Goal: Task Accomplishment & Management: Use online tool/utility

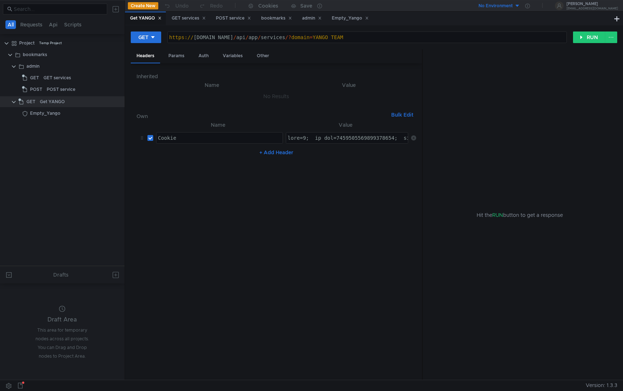
click at [9, 55] on clr-icon at bounding box center [10, 55] width 6 height 6
click at [31, 70] on tree-viewport "Project Temp Project bookmarks" at bounding box center [62, 151] width 125 height 229
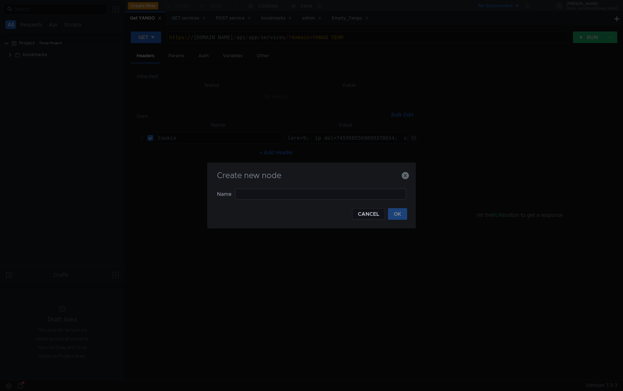
type input "ф"
type input "announcements"
click at [404, 217] on button "OK" at bounding box center [397, 214] width 19 height 12
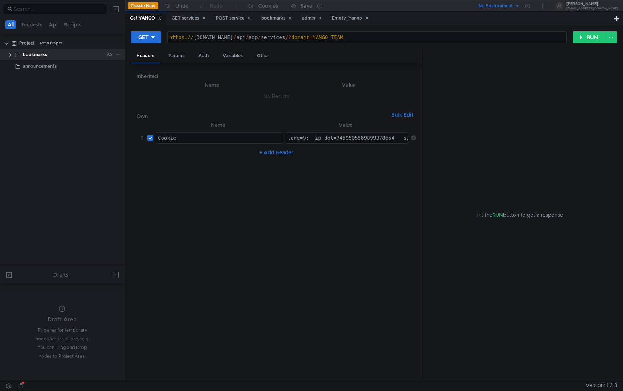
click at [63, 52] on div "bookmarks" at bounding box center [63, 54] width 81 height 11
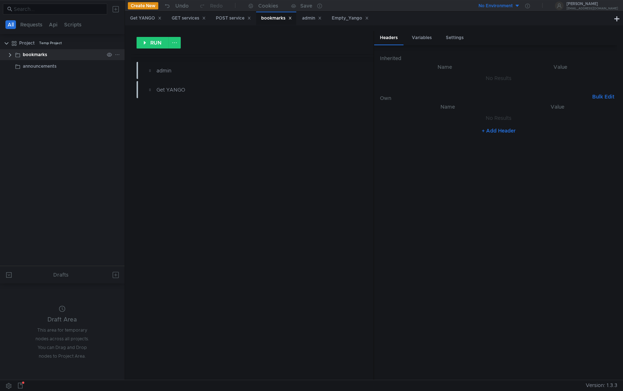
click at [8, 56] on clr-icon at bounding box center [10, 55] width 6 height 6
click at [9, 55] on clr-icon at bounding box center [10, 55] width 6 height 6
click at [26, 66] on div "announcements" at bounding box center [40, 66] width 34 height 11
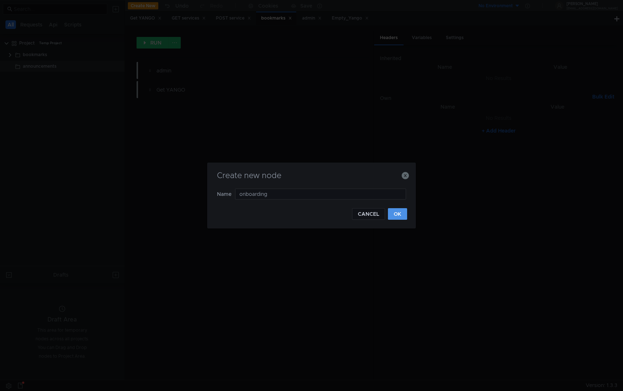
type input "onboarding"
click at [398, 212] on button "OK" at bounding box center [397, 214] width 19 height 12
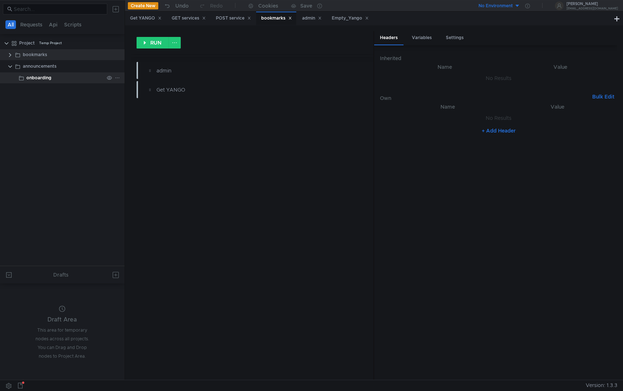
click at [67, 75] on div "onboarding" at bounding box center [64, 77] width 77 height 11
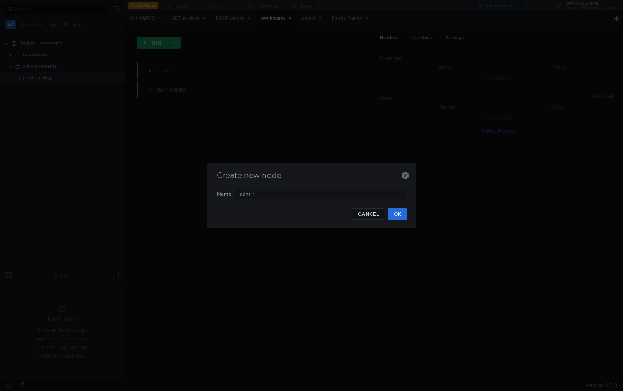
type input "admin"
click at [401, 215] on button "OK" at bounding box center [397, 214] width 19 height 12
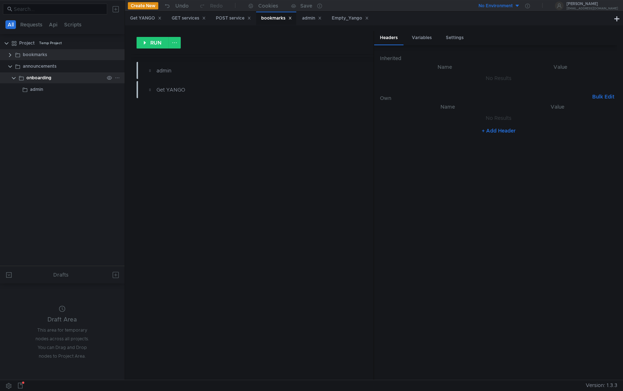
click at [82, 77] on div "onboarding" at bounding box center [64, 77] width 77 height 11
click at [73, 93] on div "admin" at bounding box center [67, 89] width 74 height 11
click at [117, 90] on icon at bounding box center [117, 89] width 5 height 5
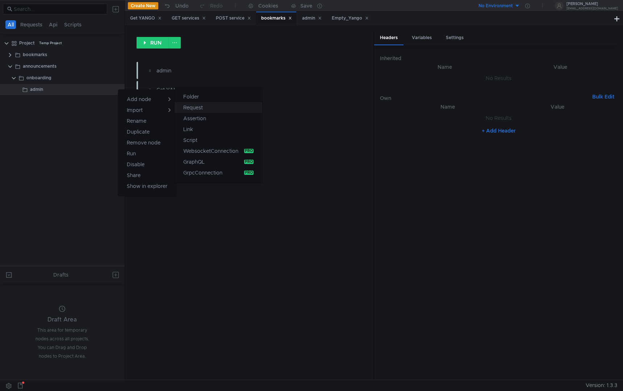
click at [191, 109] on app-tour-anchor "Request" at bounding box center [193, 107] width 20 height 9
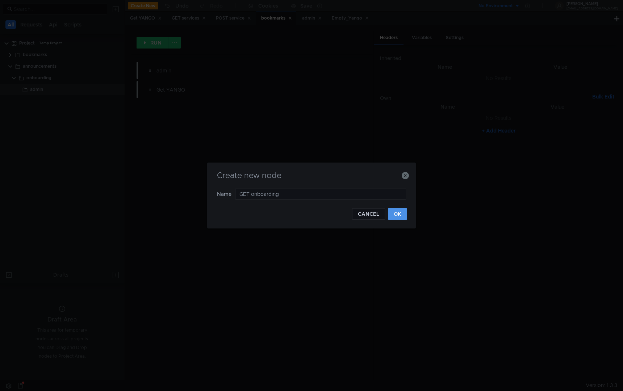
type input "GET onboarding"
click at [395, 212] on button "OK" at bounding box center [397, 214] width 19 height 12
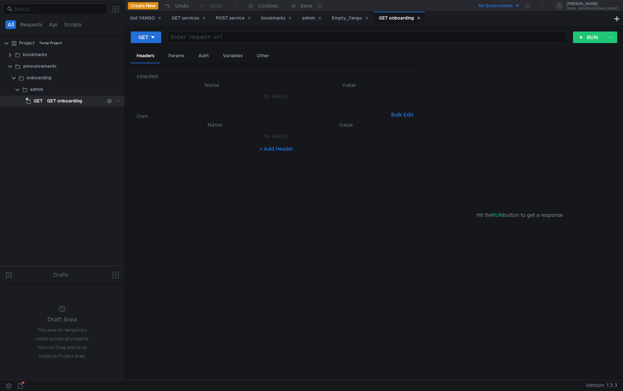
click at [65, 104] on div "GET onboarding" at bounding box center [64, 101] width 35 height 11
click at [49, 90] on div "admin" at bounding box center [67, 89] width 74 height 11
click at [53, 97] on div "GET onboarding" at bounding box center [64, 101] width 35 height 11
click at [192, 40] on div at bounding box center [367, 42] width 399 height 17
paste textarea "[URL][DOMAIN_NAME]"
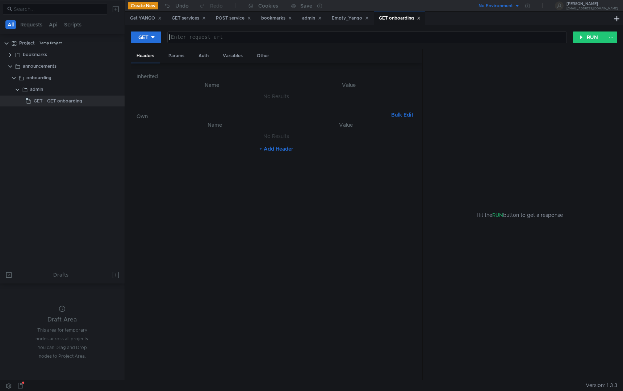
type textarea "[URL][DOMAIN_NAME]"
click at [582, 40] on button "RUN" at bounding box center [589, 37] width 32 height 12
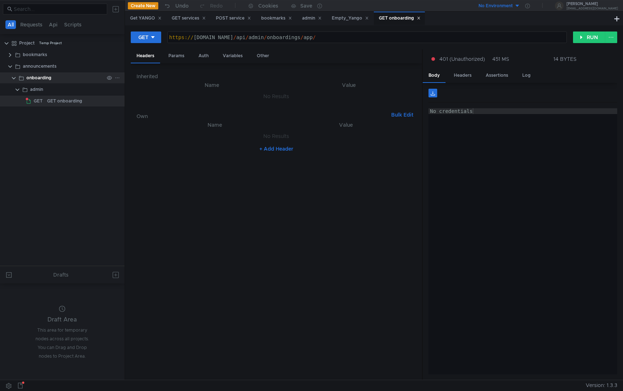
click at [62, 76] on div "onboarding" at bounding box center [64, 77] width 77 height 11
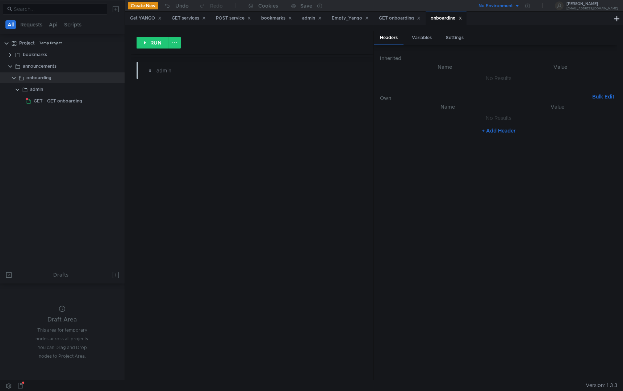
click at [498, 130] on button "+ Add Header" at bounding box center [499, 130] width 40 height 9
click at [444, 121] on div at bounding box center [452, 125] width 105 height 17
type textarea "С"
type textarea "Cookie"
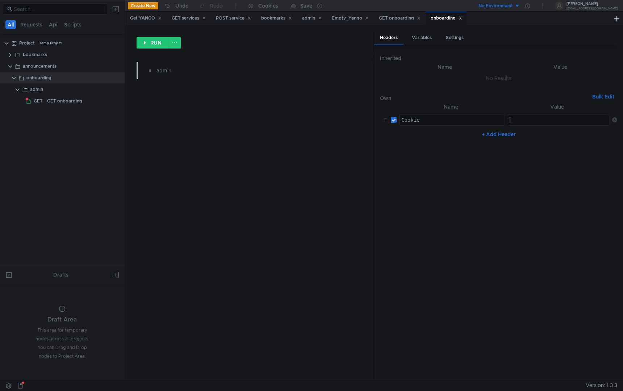
click at [517, 121] on div at bounding box center [559, 125] width 102 height 17
paste textarea
click at [478, 204] on nz-table "Name Value Cookie Cookie הההההההההההההההההההההההההההההההההההההההההההההההההההההה…" at bounding box center [498, 237] width 237 height 271
click at [67, 101] on div "GET onboarding" at bounding box center [64, 101] width 35 height 11
click at [160, 18] on icon at bounding box center [160, 18] width 4 height 4
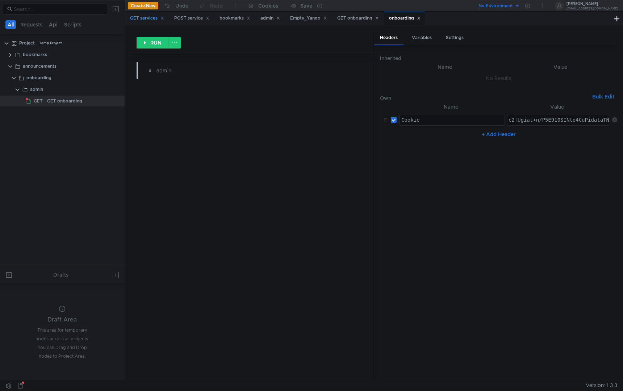
click at [162, 19] on icon at bounding box center [162, 18] width 3 height 3
click at [164, 19] on icon at bounding box center [163, 18] width 4 height 4
click at [160, 19] on icon at bounding box center [158, 18] width 3 height 3
click at [149, 18] on icon at bounding box center [148, 18] width 4 height 4
click at [166, 19] on icon at bounding box center [165, 18] width 3 height 3
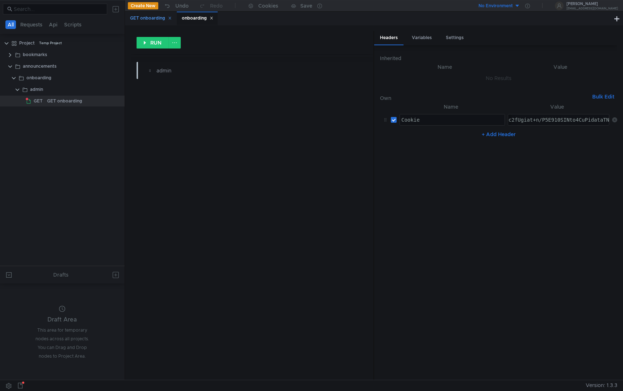
click at [170, 19] on icon at bounding box center [170, 18] width 4 height 4
click at [86, 105] on div "GET onboarding" at bounding box center [75, 101] width 57 height 11
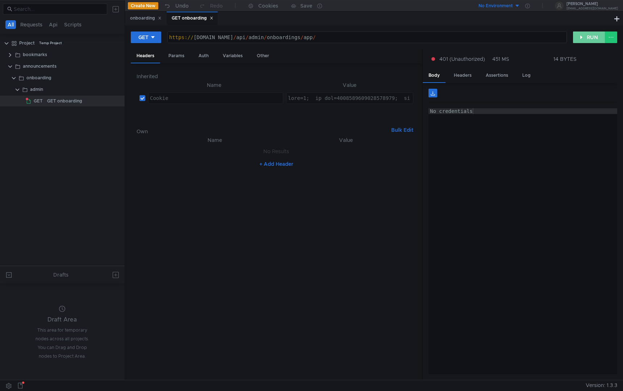
click at [581, 35] on button "RUN" at bounding box center [589, 37] width 32 height 12
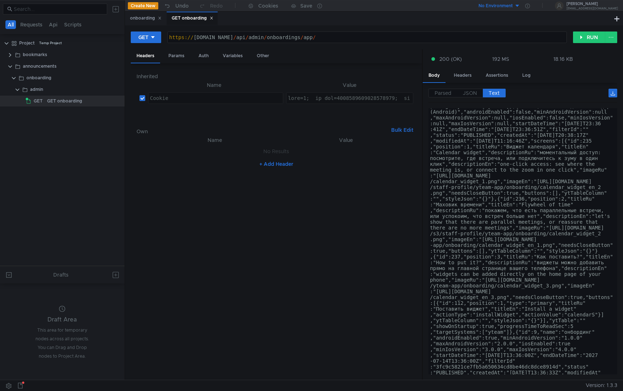
scroll to position [92, 0]
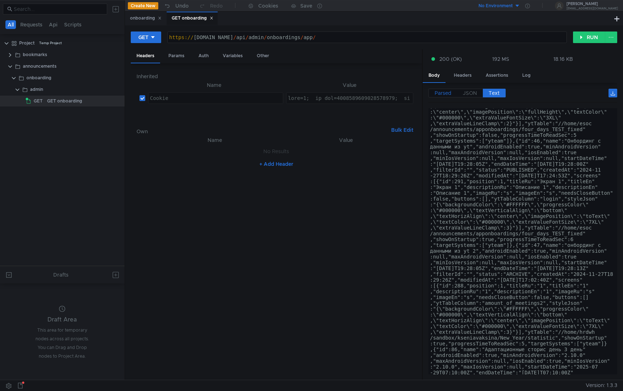
click at [443, 92] on span "Parsed" at bounding box center [442, 93] width 17 height 7
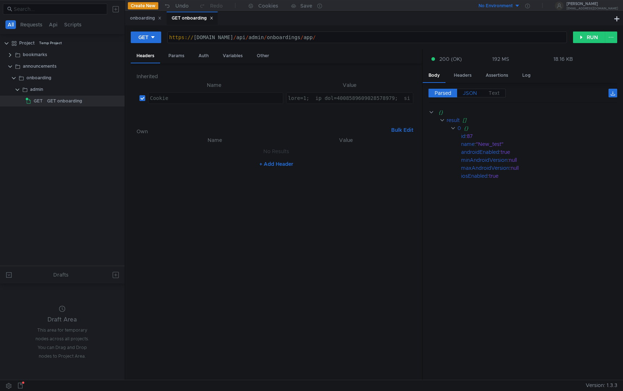
click at [463, 92] on span "JSON" at bounding box center [470, 93] width 14 height 7
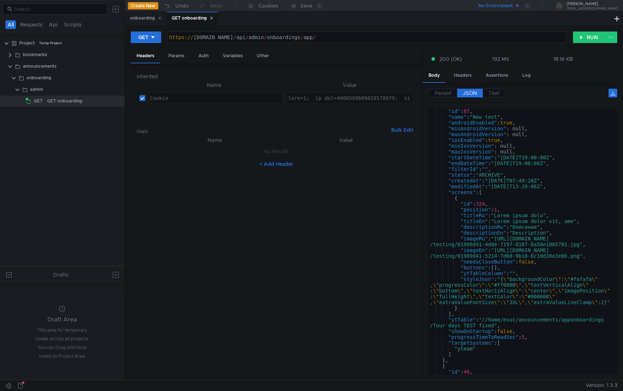
scroll to position [83, 0]
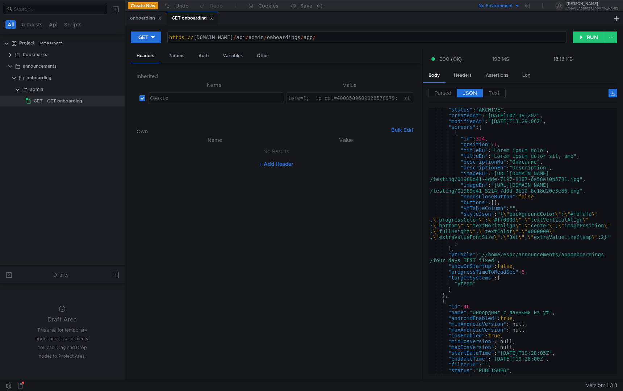
click at [461, 281] on div ""status" : "ARCHIVE" , "createdAt" : "2025-08-12T07:49:20Z" , "modifiedAt" : "2…" at bounding box center [521, 246] width 186 height 278
click at [491, 290] on div ""status" : "ARCHIVE" , "createdAt" : "2025-08-12T07:49:20Z" , "modifiedAt" : "2…" at bounding box center [521, 246] width 186 height 278
drag, startPoint x: 470, startPoint y: 291, endPoint x: 420, endPoint y: 278, distance: 51.5
click at [420, 278] on as-split "Headers Params Auth Variables Other Inherited Name Value Cookie ההההההההההההההה…" at bounding box center [374, 214] width 486 height 331
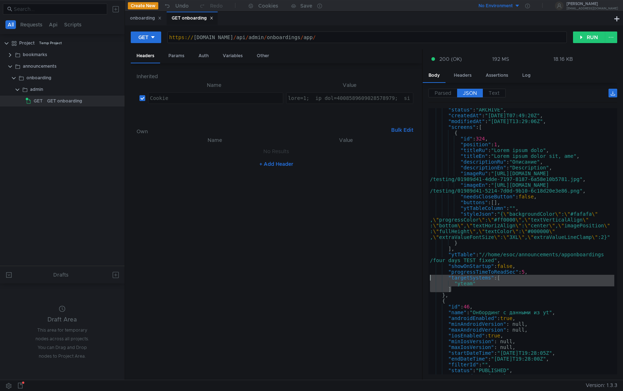
click at [469, 292] on div ""status" : "ARCHIVE" , "createdAt" : "2025-08-12T07:49:20Z" , "modifiedAt" : "2…" at bounding box center [521, 246] width 186 height 278
type textarea "]"
click at [403, 37] on div "https:// announcements.yteam.test.yandex-team.ru / api / admin / onboardings / …" at bounding box center [367, 42] width 399 height 17
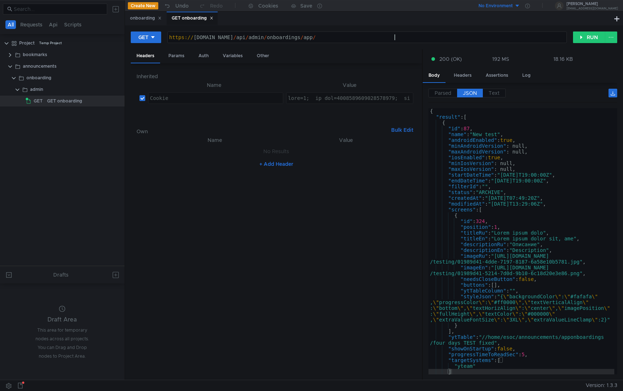
scroll to position [0, 16]
type textarea "https://announcements.yteam.test.yandex-team.ru/api/admin/onboardings/app/87"
click at [588, 34] on button "RUN" at bounding box center [589, 37] width 32 height 12
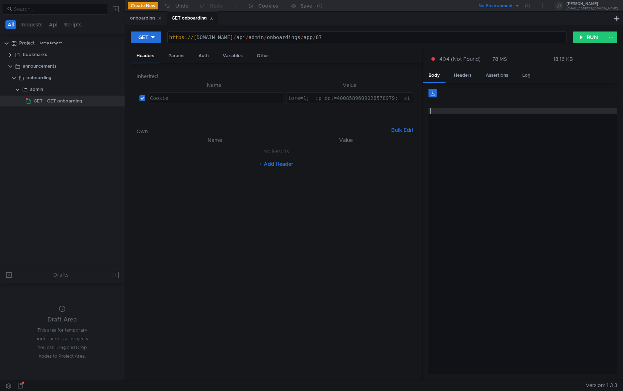
click at [492, 133] on div at bounding box center [522, 247] width 189 height 278
click at [429, 42] on div "https:// announcements.yteam.test.yandex-team.ru / api / admin / onboardings / …" at bounding box center [367, 42] width 399 height 17
click at [591, 38] on button "RUN" at bounding box center [589, 37] width 32 height 12
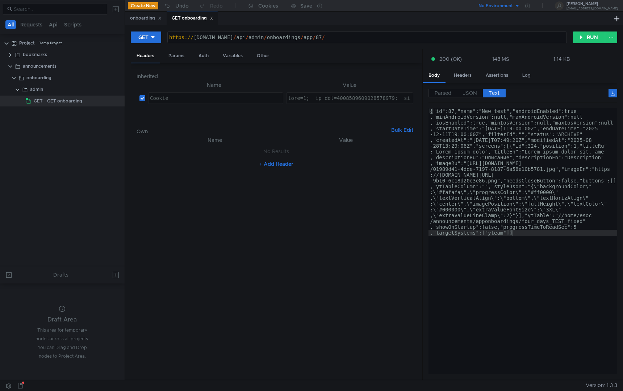
click at [411, 36] on div "https:// announcements.yteam.test.yandex-team.ru / api / admin / onboardings / …" at bounding box center [367, 42] width 399 height 17
click at [471, 95] on span "JSON" at bounding box center [470, 93] width 14 height 7
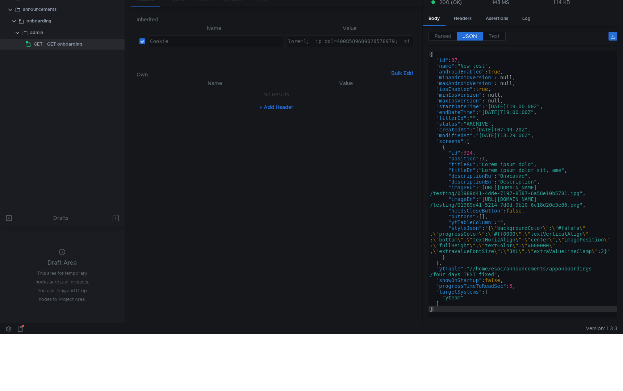
scroll to position [0, 0]
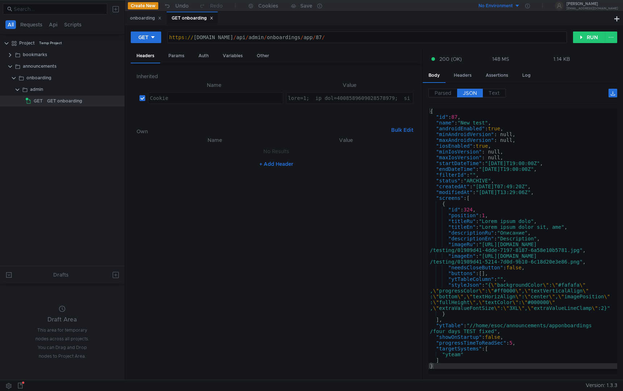
click at [412, 40] on div "https:// announcements.yteam.test.yandex-team.ru / api / admin / onboardings / …" at bounding box center [367, 42] width 399 height 17
type textarea "[URL][DOMAIN_NAME]"
click at [583, 34] on button "RUN" at bounding box center [589, 37] width 32 height 12
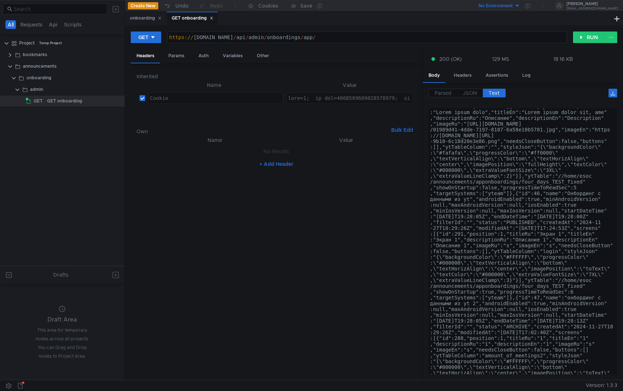
scroll to position [42, 0]
click at [474, 94] on span "JSON" at bounding box center [470, 93] width 14 height 7
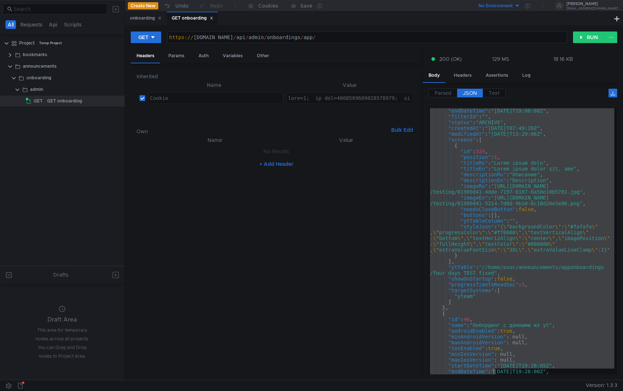
scroll to position [249, 0]
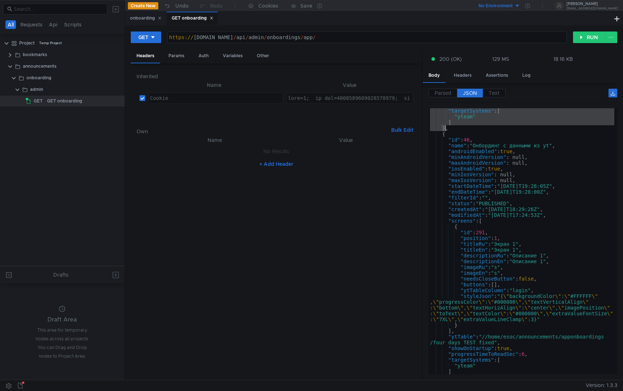
drag, startPoint x: 442, startPoint y: 123, endPoint x: 445, endPoint y: 130, distance: 7.6
click at [445, 130] on div ""targetSystems" : [ "yteam" ] } , { "id" : 46 , "name" : "Онбординг с данными и…" at bounding box center [521, 247] width 186 height 278
type textarea "] },"
click at [376, 159] on div "+ Add Header" at bounding box center [275, 164] width 279 height 12
click at [66, 102] on div "GET onboarding" at bounding box center [64, 101] width 35 height 11
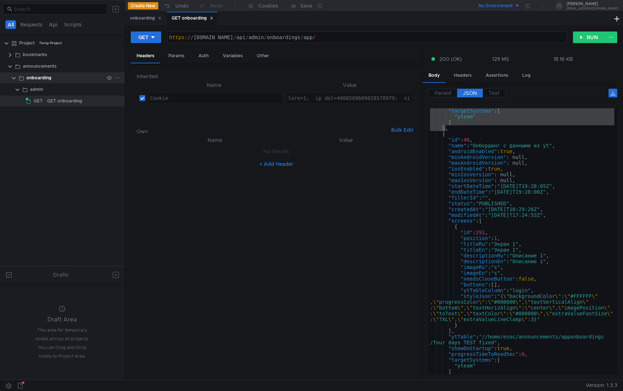
click at [53, 82] on div "onboarding" at bounding box center [64, 77] width 77 height 11
click at [52, 88] on div "admin" at bounding box center [67, 89] width 74 height 11
click at [117, 88] on icon at bounding box center [117, 89] width 5 height 5
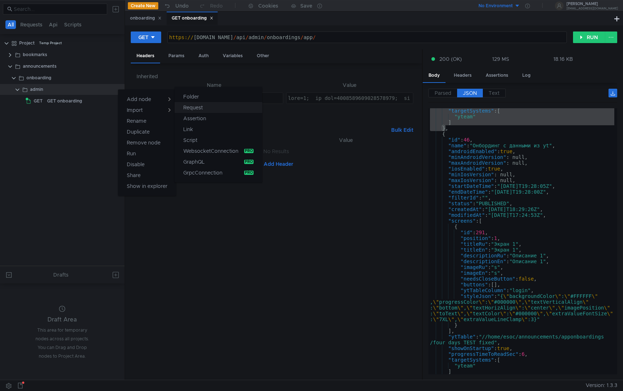
click at [200, 111] on app-tour-anchor "Request" at bounding box center [193, 107] width 20 height 9
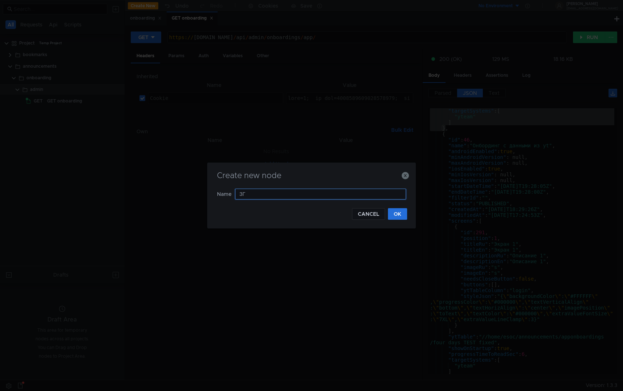
type input "З"
type input "PUT onboarding"
click at [401, 215] on button "OK" at bounding box center [397, 214] width 19 height 12
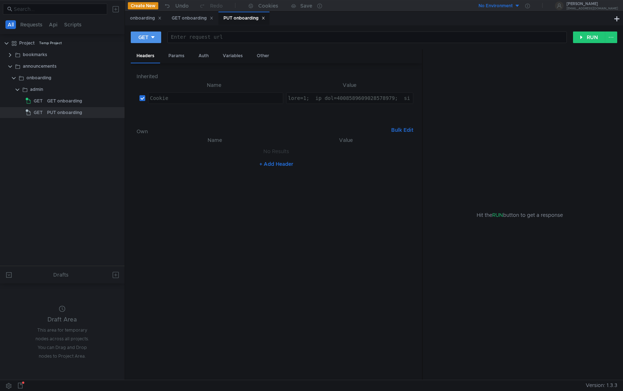
click at [147, 41] on button "GET" at bounding box center [146, 37] width 30 height 12
click at [146, 74] on li "PUT" at bounding box center [146, 76] width 31 height 12
click at [186, 55] on div "Params" at bounding box center [177, 55] width 28 height 13
click at [200, 55] on div "Body" at bounding box center [204, 55] width 23 height 13
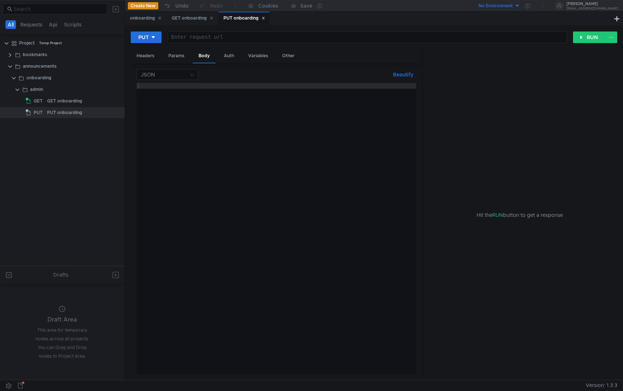
click at [212, 111] on div at bounding box center [275, 234] width 279 height 303
paste textarea "}"
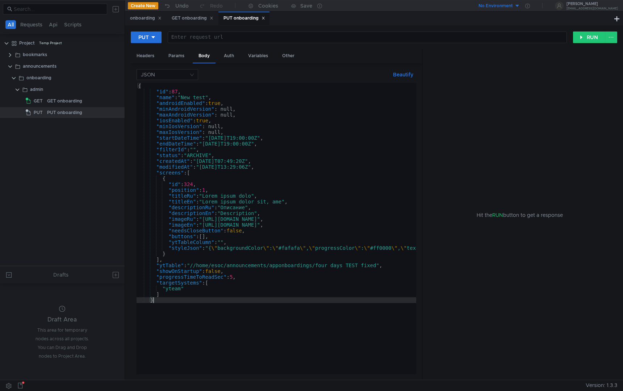
click at [192, 290] on div "{ "id" : 87 , "name" : "New_test" , "androidEnabled" : true , "minAndroidVersio…" at bounding box center [543, 233] width 815 height 300
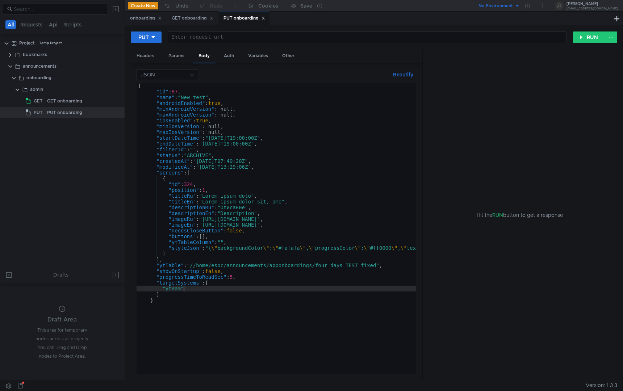
type textarea ""yteam","
type textarea "'"
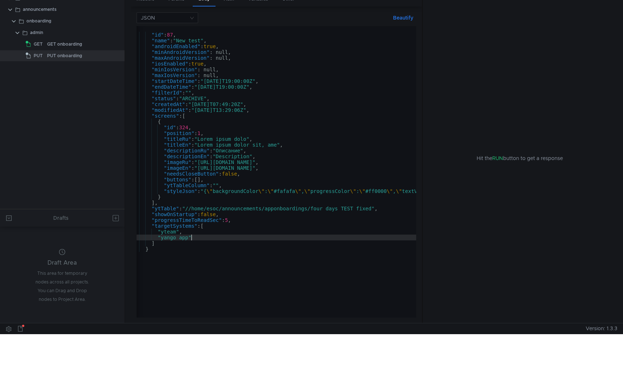
scroll to position [0, 0]
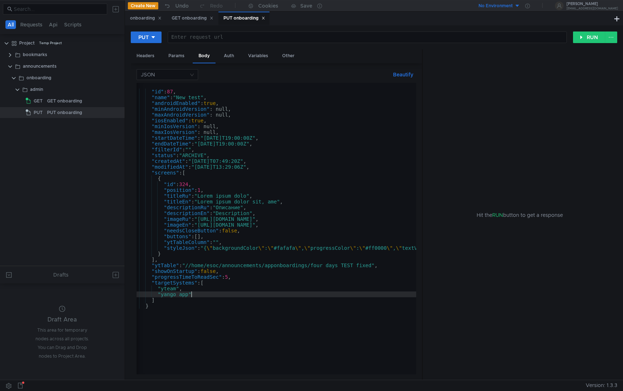
click at [208, 196] on div "{ "id" : 87 , "name" : "New_test" , "androidEnabled" : true , "minAndroidVersio…" at bounding box center [539, 233] width 815 height 300
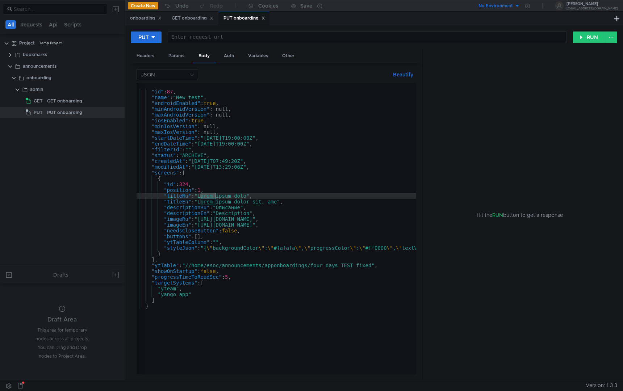
click at [208, 196] on div "{ "id" : 87 , "name" : "New_test" , "androidEnabled" : true , "minAndroidVersio…" at bounding box center [539, 233] width 815 height 300
click at [227, 196] on div "{ "id" : 87 , "name" : "New_test" , "androidEnabled" : true , "minAndroidVersio…" at bounding box center [539, 233] width 815 height 300
click at [243, 196] on div "{ "id" : 87 , "name" : "New_test" , "androidEnabled" : true , "minAndroidVersio…" at bounding box center [539, 233] width 815 height 300
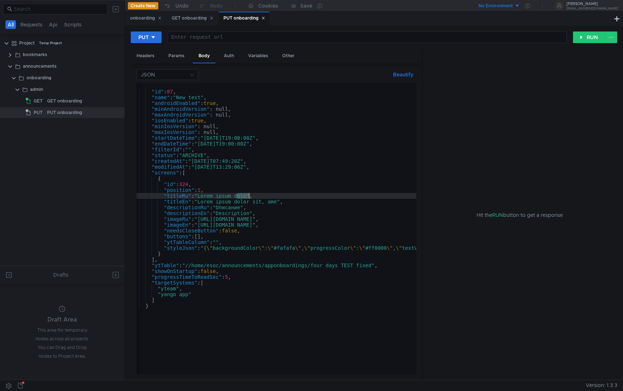
click at [202, 204] on div "{ "id" : 87 , "name" : "New_test" , "androidEnabled" : true , "minAndroidVersio…" at bounding box center [539, 233] width 815 height 300
click at [222, 204] on div "{ "id" : 87 , "name" : "New_test" , "androidEnabled" : true , "minAndroidVersio…" at bounding box center [539, 233] width 815 height 300
click at [243, 204] on div "{ "id" : 87 , "name" : "New_test" , "androidEnabled" : true , "minAndroidVersio…" at bounding box center [539, 233] width 815 height 300
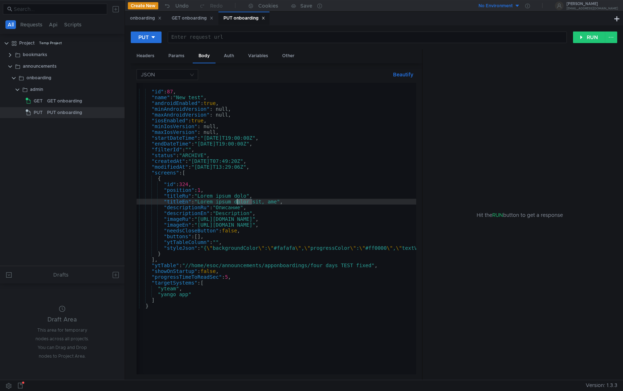
click at [260, 201] on div "{ "id" : 87 , "name" : "New_test" , "androidEnabled" : true , "minAndroidVersio…" at bounding box center [539, 233] width 815 height 300
click at [278, 201] on div "{ "id" : 87 , "name" : "New_test" , "androidEnabled" : true , "minAndroidVersio…" at bounding box center [539, 233] width 815 height 300
click at [269, 256] on div "{ "id" : 87 , "name" : "New_test" , "androidEnabled" : true , "minAndroidVersio…" at bounding box center [539, 233] width 815 height 300
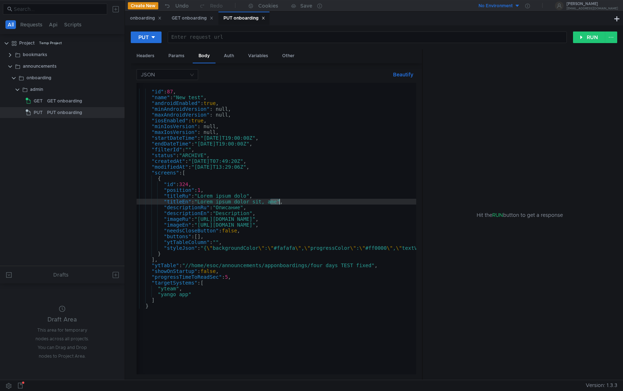
scroll to position [0, 1]
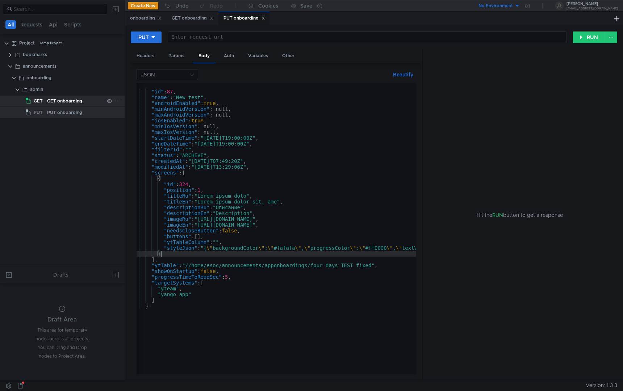
type textarea "}"
click at [71, 99] on div "GET onboarding" at bounding box center [64, 101] width 35 height 11
click at [193, 19] on div "GET onboarding" at bounding box center [193, 18] width 42 height 8
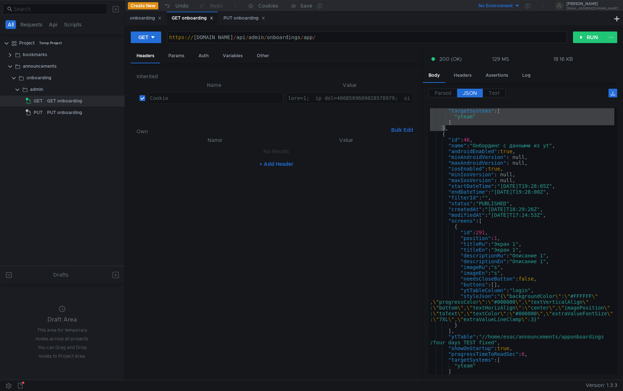
click at [235, 36] on div "https:// announcements.yteam.test.yandex-team.ru / api / admin / onboardings / …" at bounding box center [367, 42] width 399 height 17
click at [243, 19] on div "PUT onboarding" at bounding box center [244, 18] width 42 height 8
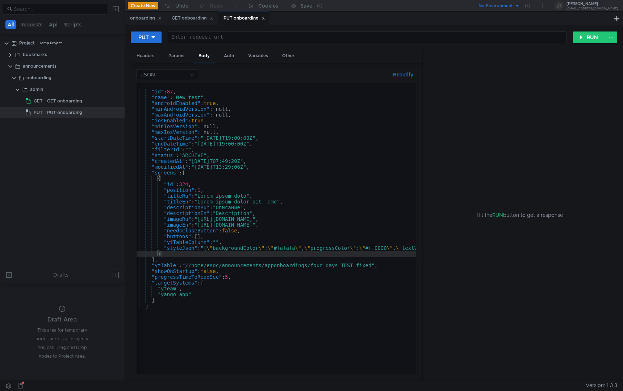
click at [243, 19] on div "PUT onboarding" at bounding box center [244, 18] width 42 height 8
click at [227, 34] on div at bounding box center [367, 42] width 399 height 17
paste textarea "[URL][DOMAIN_NAME]"
type textarea "[URL][DOMAIN_NAME]"
click at [582, 35] on button "RUN" at bounding box center [589, 37] width 32 height 12
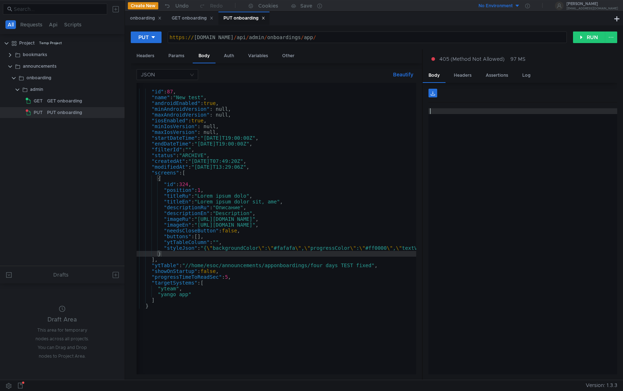
click at [493, 135] on div at bounding box center [522, 247] width 189 height 278
click at [406, 35] on div "https:// announcements.yteam.test.yandex-team.ru / api / admin / onboardings / …" at bounding box center [367, 42] width 399 height 17
type textarea "https://announcements.yteam.test.yandex-team.ru/api/admin/onboardings/app/87/"
click at [591, 39] on button "RUN" at bounding box center [589, 37] width 32 height 12
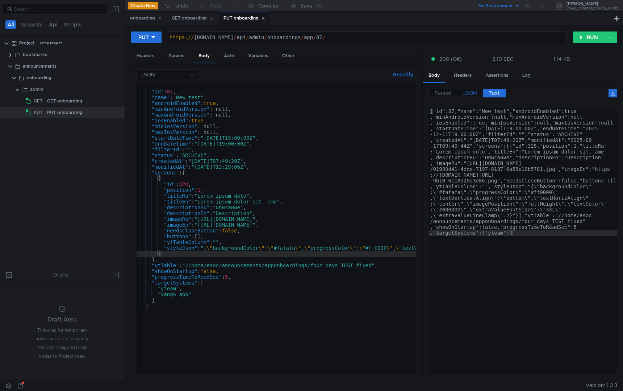
click at [471, 93] on span "JSON" at bounding box center [470, 93] width 14 height 7
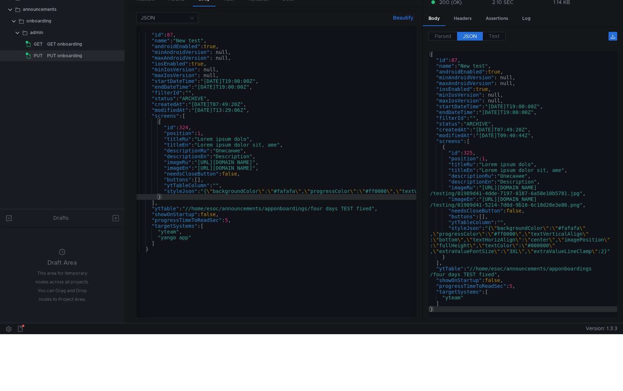
scroll to position [0, 0]
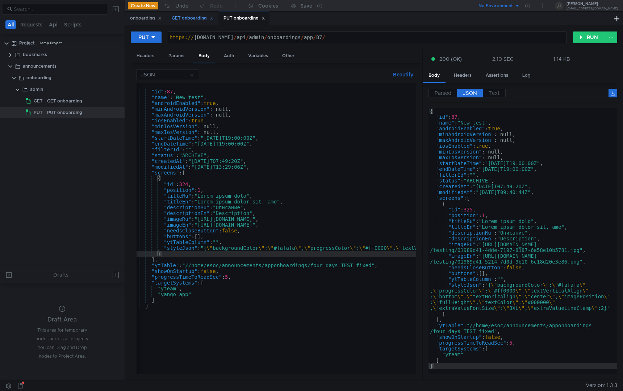
click at [191, 19] on div "GET onboarding" at bounding box center [193, 18] width 42 height 8
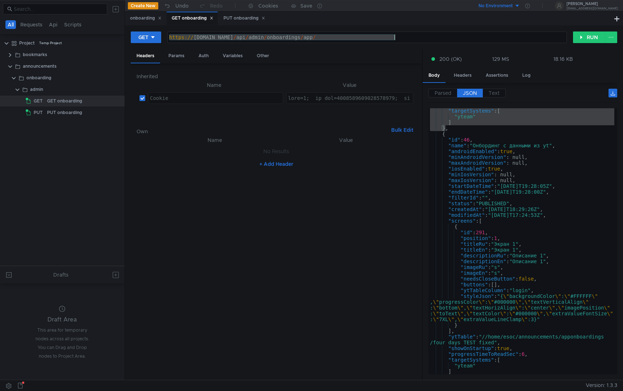
click at [406, 36] on div "https:// announcements.yteam.test.yandex-team.ru / api / admin / onboardings / …" at bounding box center [367, 42] width 399 height 17
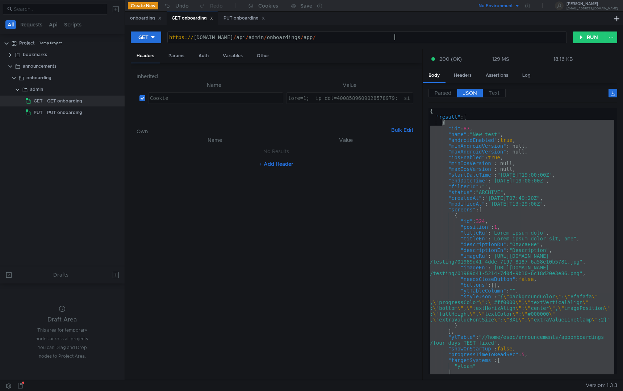
click at [499, 170] on div "{ "result" : [ { "id" : 87 , "name" : "New_test" , "androidEnabled" : true , "m…" at bounding box center [521, 247] width 186 height 278
type textarea ""maxIosVersion": null,"
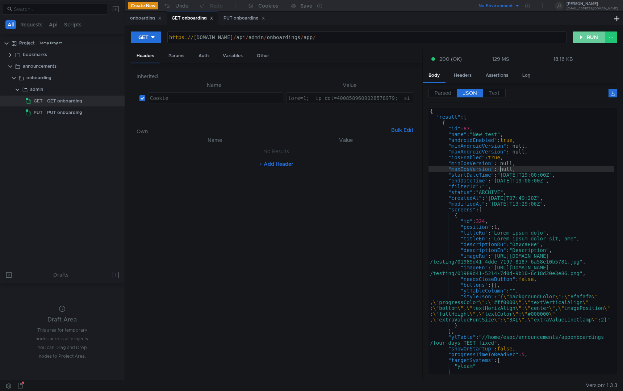
click at [589, 35] on button "RUN" at bounding box center [589, 37] width 32 height 12
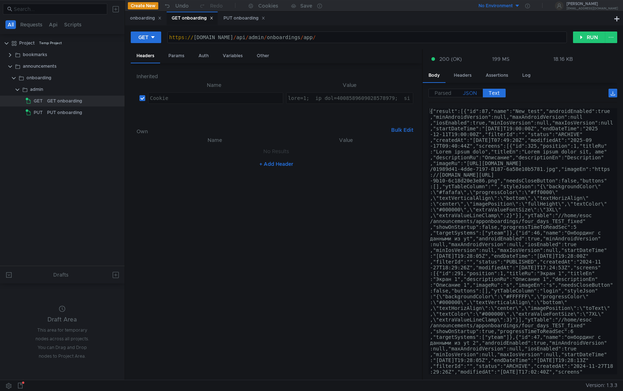
click at [472, 92] on span "JSON" at bounding box center [470, 93] width 14 height 7
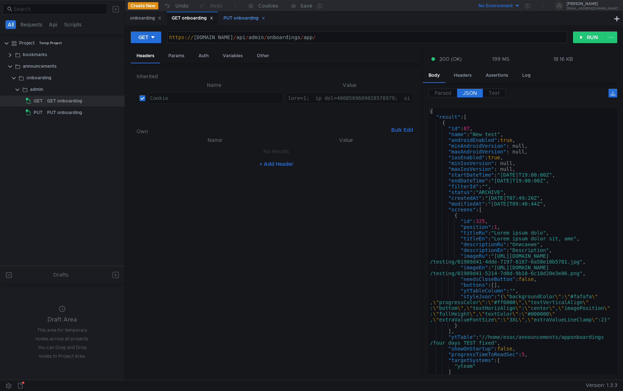
click at [234, 18] on div "PUT onboarding" at bounding box center [244, 18] width 42 height 8
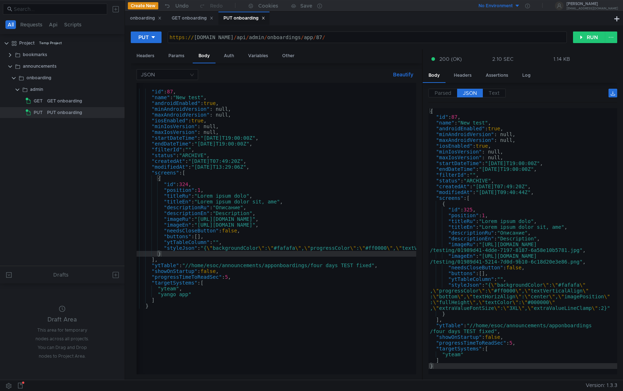
click at [206, 293] on div "{ "id" : 87 , "name" : "New_test" , "androidEnabled" : true , "minAndroidVersio…" at bounding box center [539, 233] width 815 height 300
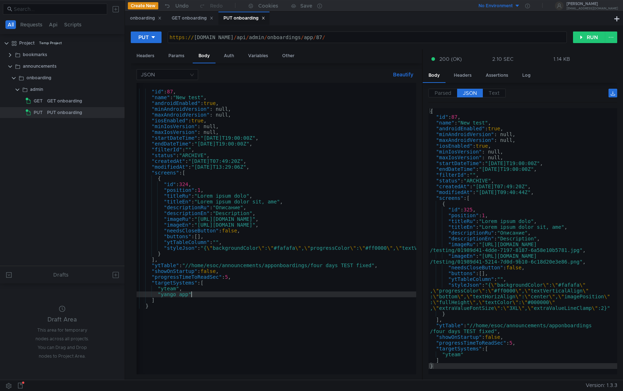
click at [173, 288] on div "{ "id" : 87 , "name" : "New_test" , "androidEnabled" : true , "minAndroidVersio…" at bounding box center [539, 233] width 815 height 300
type textarea ""yteam","
click at [173, 288] on div "{ "id" : 87 , "name" : "New_test" , "androidEnabled" : true , "minAndroidVersio…" at bounding box center [539, 233] width 815 height 300
drag, startPoint x: 193, startPoint y: 288, endPoint x: 123, endPoint y: 288, distance: 69.9
click at [123, 288] on as-split "All Requests Api Scripts Project Temp Project bookmarks announcements onboardin…" at bounding box center [311, 190] width 623 height 380
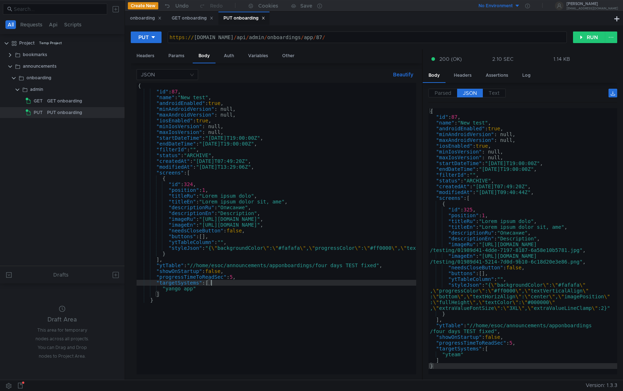
click at [211, 296] on div "{ "id" : 87 , "name" : "New_test" , "androidEnabled" : true , "minAndroidVersio…" at bounding box center [543, 233] width 815 height 300
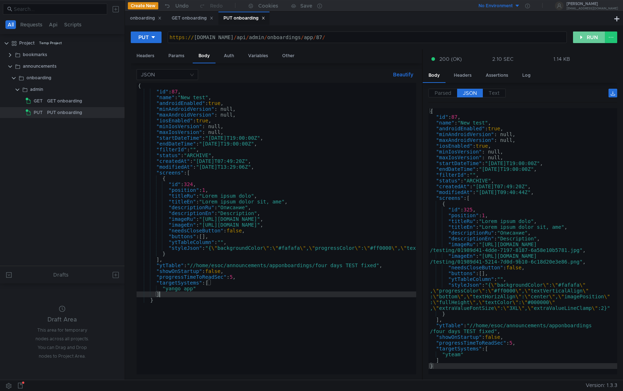
click at [584, 34] on button "RUN" at bounding box center [589, 37] width 32 height 12
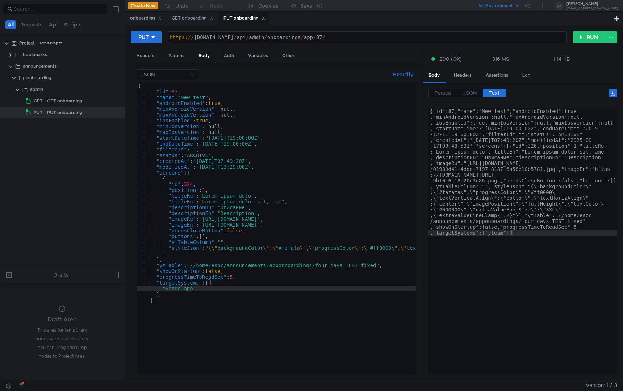
click at [193, 291] on div "{ "id" : 87 , "name" : "New_test" , "androidEnabled" : true , "minAndroidVersio…" at bounding box center [543, 233] width 815 height 300
type textarea ""yango_ap""
click at [591, 38] on button "RUN" at bounding box center [589, 37] width 32 height 12
click at [582, 39] on button "RUN" at bounding box center [589, 37] width 32 height 12
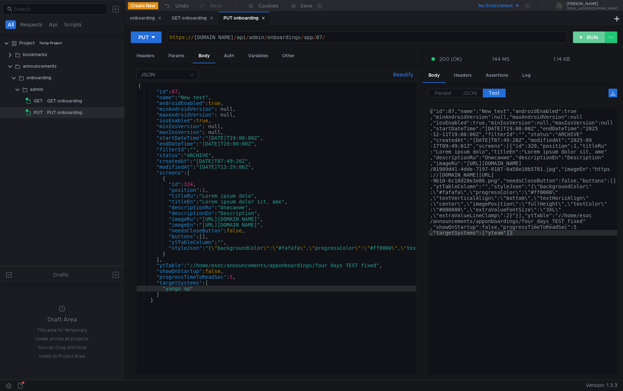
click at [582, 39] on button "RUN" at bounding box center [589, 37] width 32 height 12
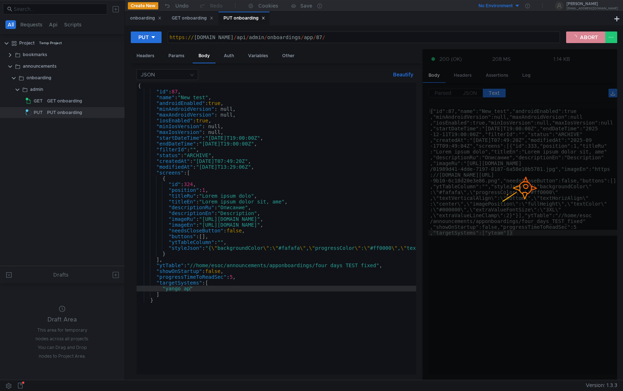
click at [582, 39] on button "ABORT" at bounding box center [585, 37] width 39 height 12
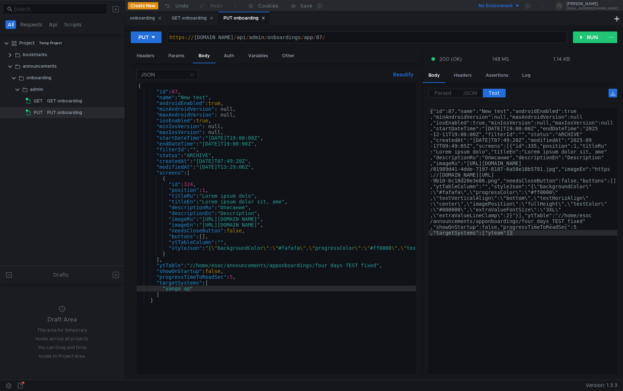
click at [429, 39] on div "https:// announcements.yteam.test.yandex-team.ru / api / admin / onboardings / …" at bounding box center [367, 42] width 399 height 17
click at [152, 36] on icon at bounding box center [153, 37] width 4 height 2
click at [148, 62] on li "POST" at bounding box center [146, 64] width 31 height 12
click at [419, 39] on div "https:// announcements.yteam.test.yandex-team.ru / api / admin / onboardings / …" at bounding box center [368, 42] width 395 height 17
type textarea "[URL][DOMAIN_NAME]"
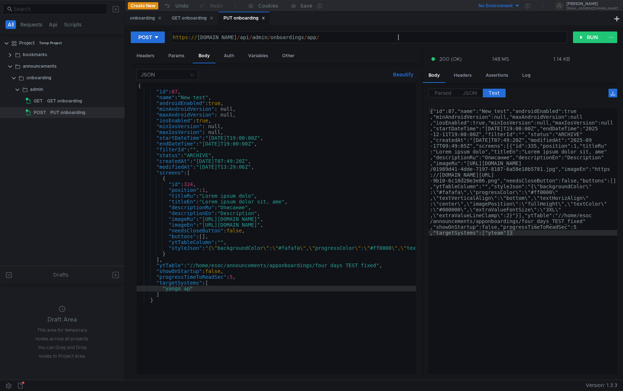
click at [203, 97] on div "{ "id" : 87 , "name" : "New_test" , "androidEnabled" : true , "minAndroidVersio…" at bounding box center [543, 233] width 815 height 300
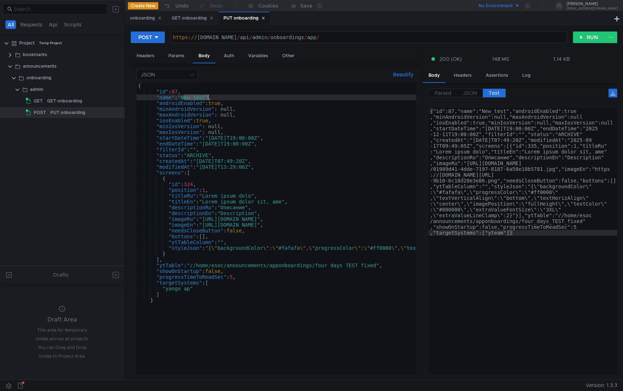
click at [203, 97] on div "{ "id" : 87 , "name" : "New_test" , "androidEnabled" : true , "minAndroidVersio…" at bounding box center [543, 233] width 815 height 300
type textarea ""name": "New_For_YANGO","
click at [585, 38] on button "RUN" at bounding box center [589, 37] width 32 height 12
click at [510, 221] on div "{"id":120,"name":"New_For_YANGO","androidEnabled":true ,"minAndroidVersion":nul…" at bounding box center [522, 368] width 189 height 521
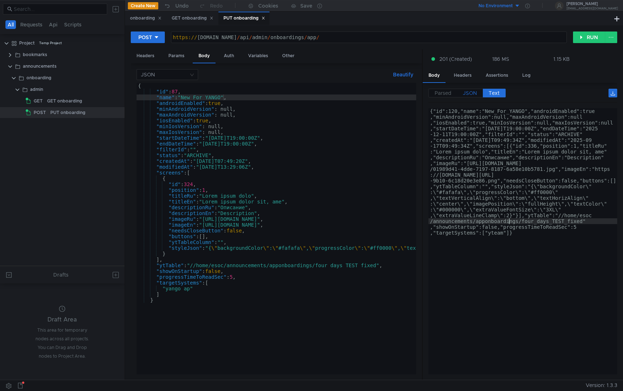
click at [473, 90] on span "JSON" at bounding box center [470, 93] width 14 height 7
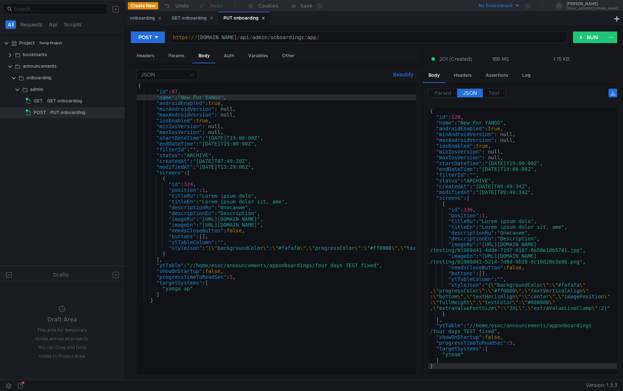
click at [471, 91] on span "JSON" at bounding box center [470, 93] width 14 height 7
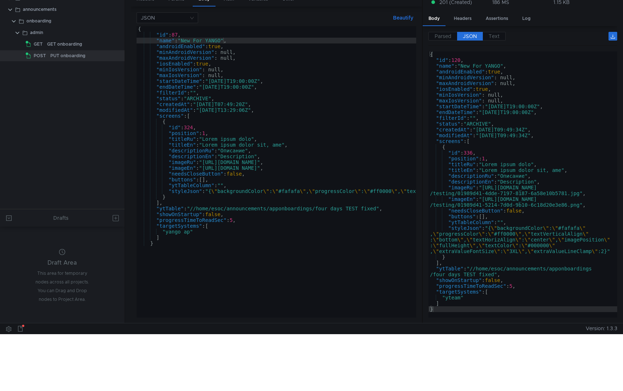
scroll to position [0, 0]
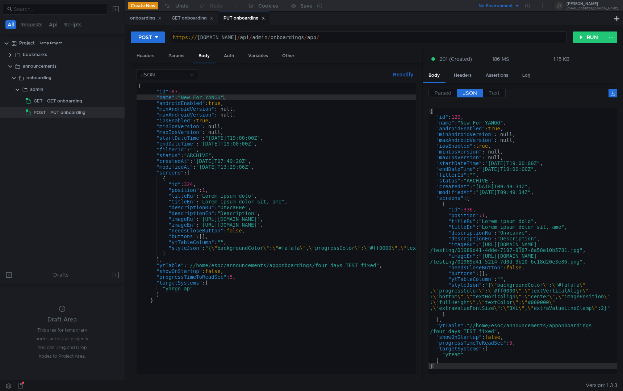
click at [187, 282] on div "{ "id" : 87 , "name" : "New_For_YANGO" , "androidEnabled" : true , "minAndroidV…" at bounding box center [543, 233] width 815 height 300
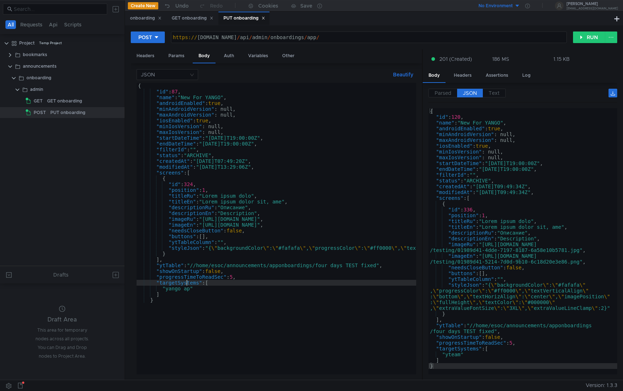
click at [187, 282] on div "{ "id" : 87 , "name" : "New_For_YANGO" , "androidEnabled" : true , "minAndroidV…" at bounding box center [543, 233] width 815 height 300
click at [219, 316] on div "{ "id" : 87 , "name" : "New_For_YANGO" , "androidEnabled" : true , "minAndroidV…" at bounding box center [543, 233] width 815 height 300
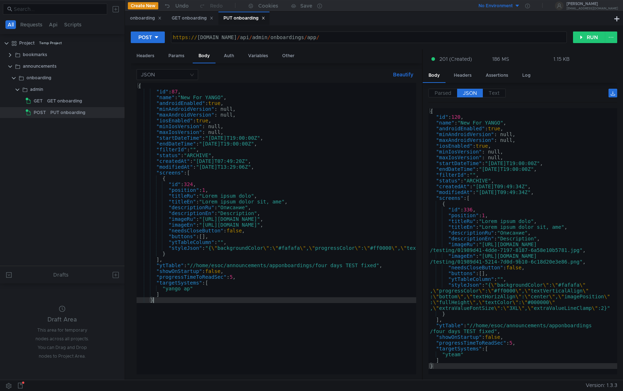
scroll to position [0, 1]
click at [283, 290] on div "{ "id" : 87 , "name" : "New_For_YANGO" , "androidEnabled" : true , "minAndroidV…" at bounding box center [543, 233] width 815 height 300
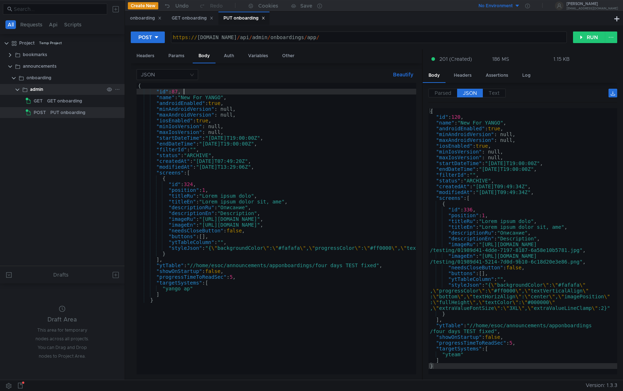
drag, startPoint x: 206, startPoint y: 91, endPoint x: 86, endPoint y: 91, distance: 120.5
click at [86, 91] on as-split "All Requests Api Scripts Project Temp Project bookmarks announcements onboardin…" at bounding box center [311, 190] width 623 height 380
type textarea ""id": 87,"
type textarea "{"
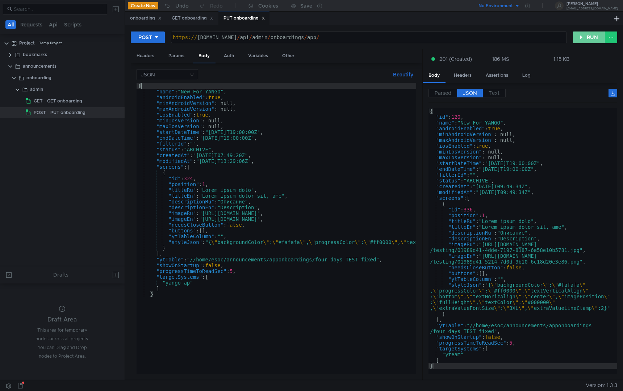
click at [581, 37] on button "RUN" at bounding box center [589, 37] width 32 height 12
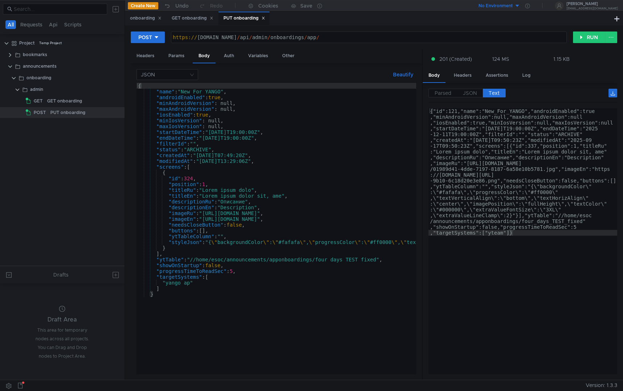
click at [493, 234] on div "{"id":121,"name":"New_For_YANGO","androidEnabled":true ,"minAndroidVersion":nul…" at bounding box center [522, 368] width 189 height 521
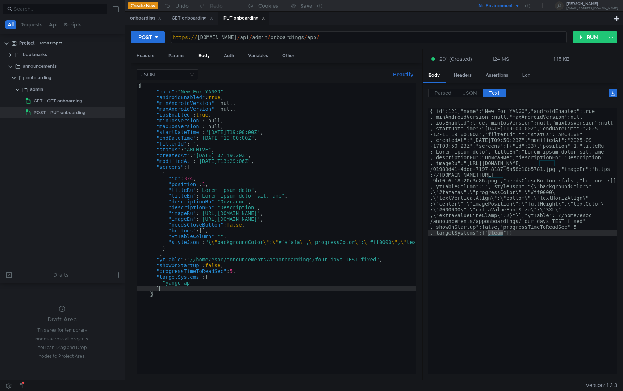
click at [288, 290] on div "{ "name" : "New_For_YANGO" , "androidEnabled" : true , "minAndroidVersion" : nu…" at bounding box center [543, 233] width 815 height 300
click at [237, 283] on div "{ "name" : "New_For_YANGO" , "androidEnabled" : true , "minAndroidVersion" : nu…" at bounding box center [543, 233] width 815 height 300
click at [177, 276] on div "{ "name" : "New_For_YANGO" , "androidEnabled" : true , "minAndroidVersion" : nu…" at bounding box center [543, 233] width 815 height 300
paste textarea
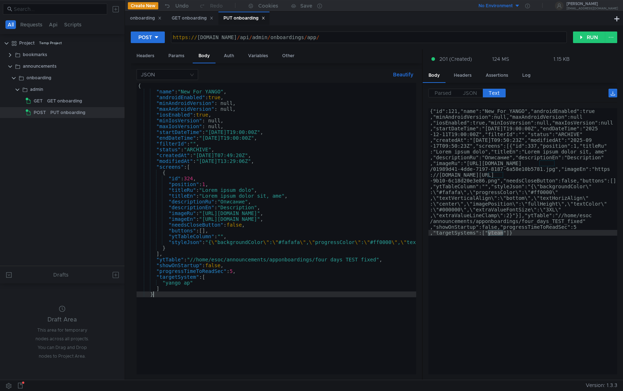
click at [326, 312] on div "{ "name" : "New_For_YANGO" , "androidEnabled" : true , "minAndroidVersion" : nu…" at bounding box center [543, 233] width 815 height 300
click at [581, 37] on button "RUN" at bounding box center [589, 37] width 32 height 12
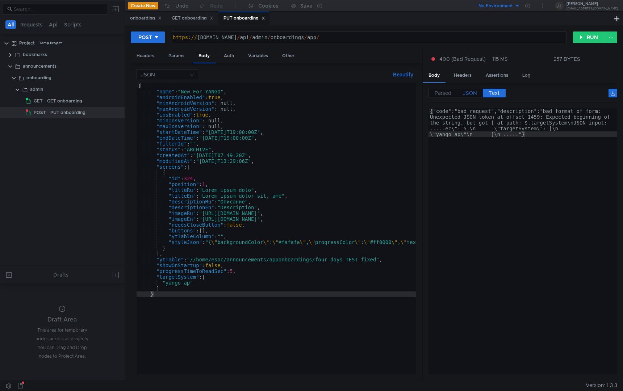
click at [475, 93] on span "JSON" at bounding box center [470, 93] width 14 height 7
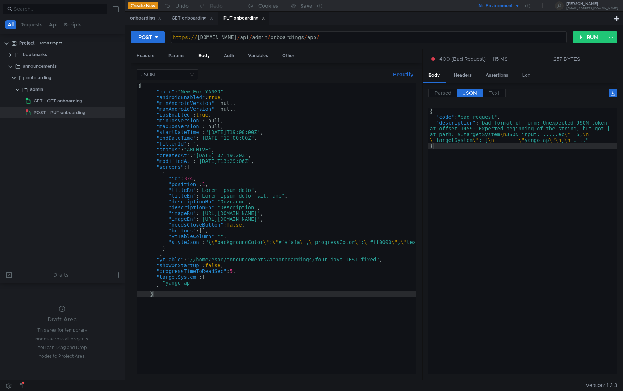
click at [190, 284] on div "{ "name" : "New_For_YANGO" , "androidEnabled" : true , "minAndroidVersion" : nu…" at bounding box center [543, 233] width 815 height 300
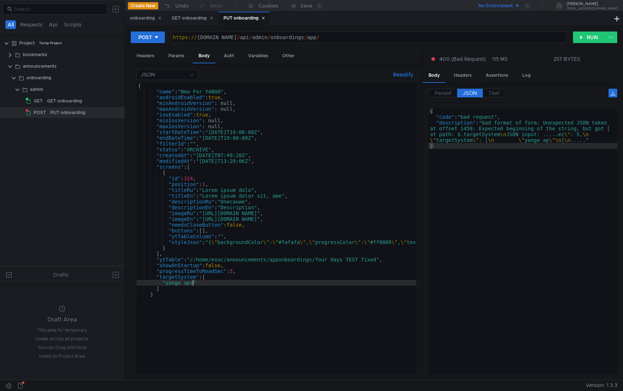
scroll to position [0, 4]
click at [589, 40] on button "RUN" at bounding box center [589, 37] width 32 height 12
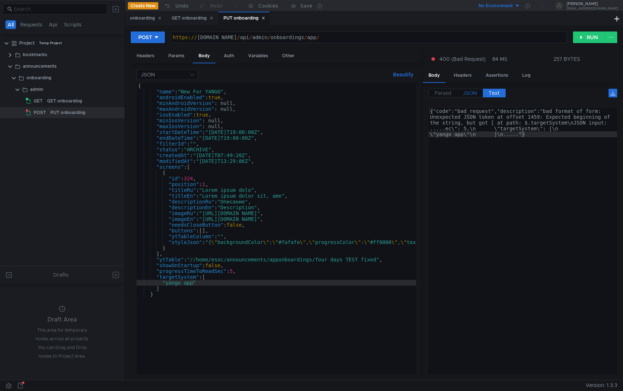
click at [469, 94] on span "JSON" at bounding box center [470, 93] width 14 height 7
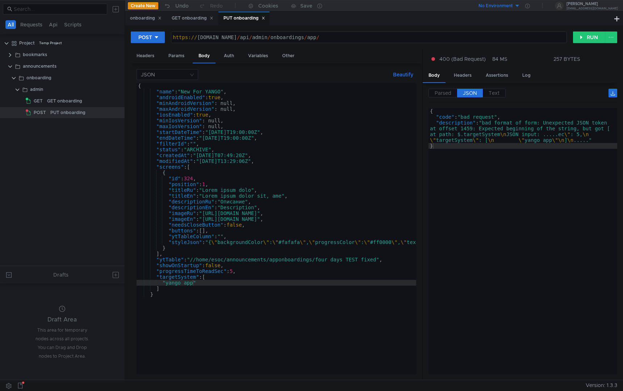
click at [464, 92] on span "JSON" at bounding box center [470, 93] width 14 height 7
click at [447, 97] on label "Parsed" at bounding box center [442, 93] width 29 height 9
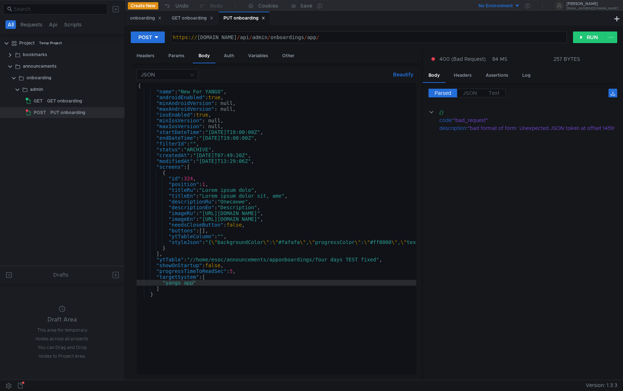
click at [446, 95] on span "Parsed" at bounding box center [442, 93] width 17 height 7
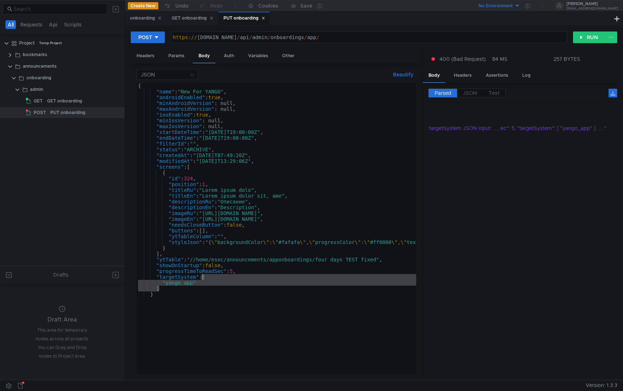
drag, startPoint x: 174, startPoint y: 287, endPoint x: 204, endPoint y: 279, distance: 30.6
click at [204, 279] on div "{ "name" : "New_For_YANGO" , "androidEnabled" : true , "minAndroidVersion" : nu…" at bounding box center [543, 233] width 815 height 300
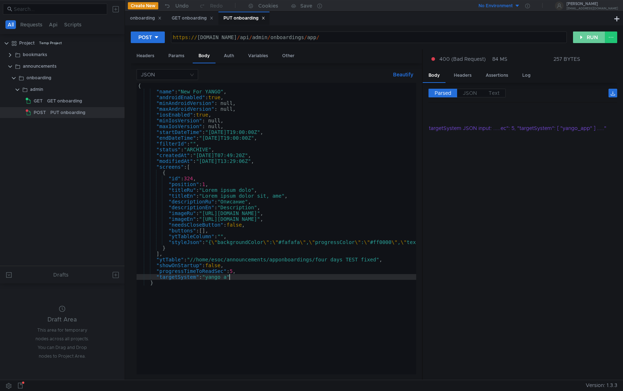
click at [587, 34] on button "RUN" at bounding box center [589, 37] width 32 height 12
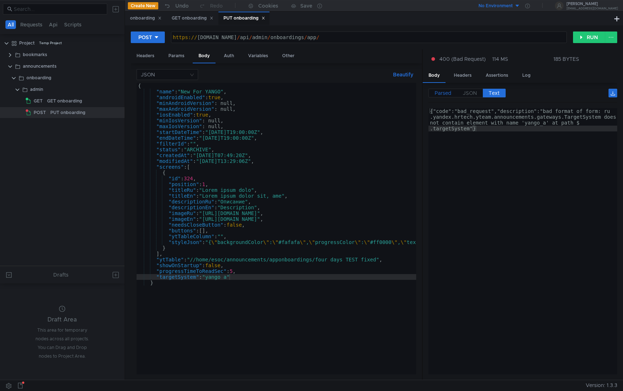
click at [447, 96] on label "Parsed" at bounding box center [442, 93] width 29 height 9
click at [438, 94] on span "Parsed" at bounding box center [442, 93] width 17 height 7
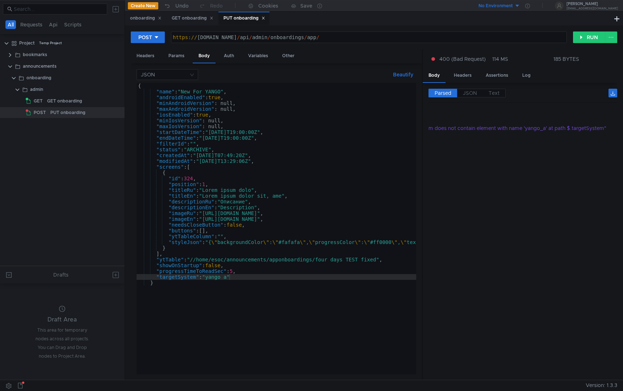
scroll to position [0, 247]
click at [228, 279] on div "{ "name" : "New_For_YANGO" , "androidEnabled" : true , "minAndroidVersion" : nu…" at bounding box center [543, 233] width 815 height 300
click at [579, 37] on button "RUN" at bounding box center [589, 37] width 32 height 12
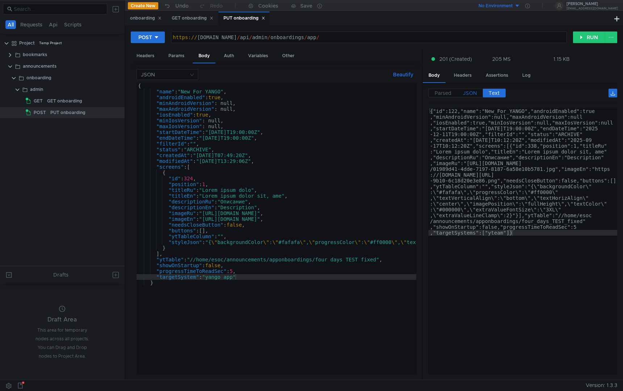
click at [473, 94] on span "JSON" at bounding box center [470, 93] width 14 height 7
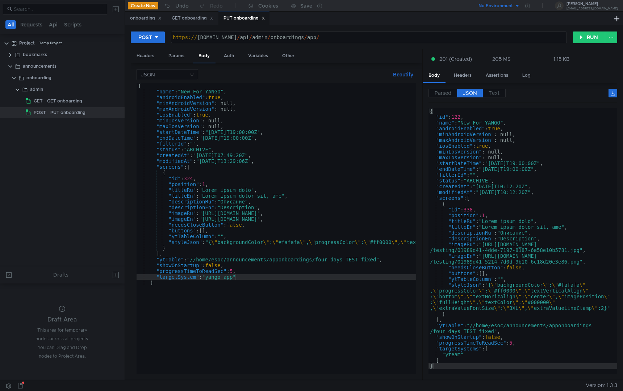
click at [471, 94] on span "JSON" at bounding box center [470, 93] width 14 height 7
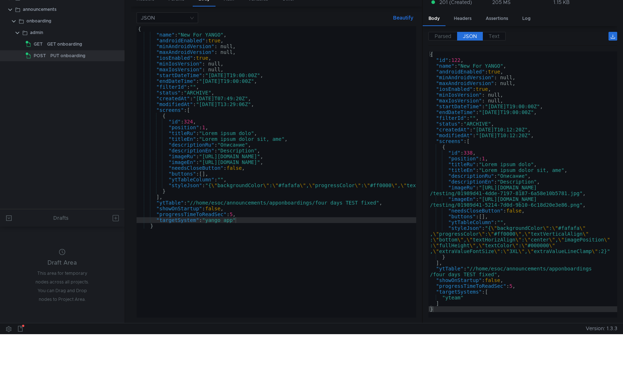
scroll to position [0, 0]
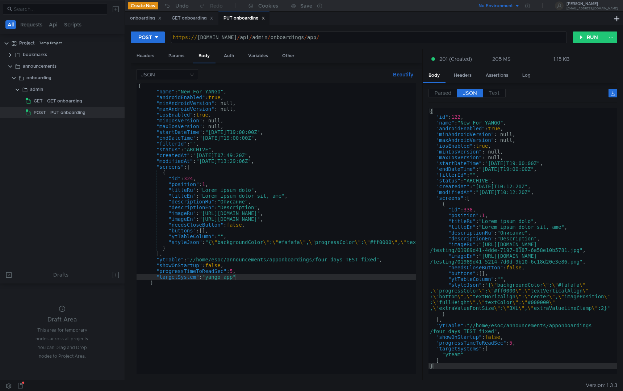
click at [281, 291] on div "{ "name" : "New_For_YANGO" , "androidEnabled" : true , "minAndroidVersion" : nu…" at bounding box center [543, 233] width 815 height 300
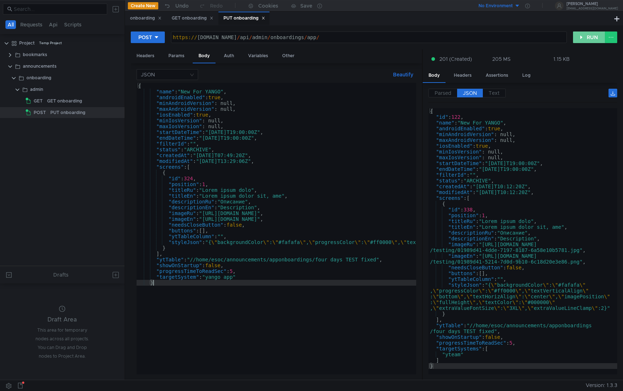
click at [584, 37] on button "RUN" at bounding box center [589, 37] width 32 height 12
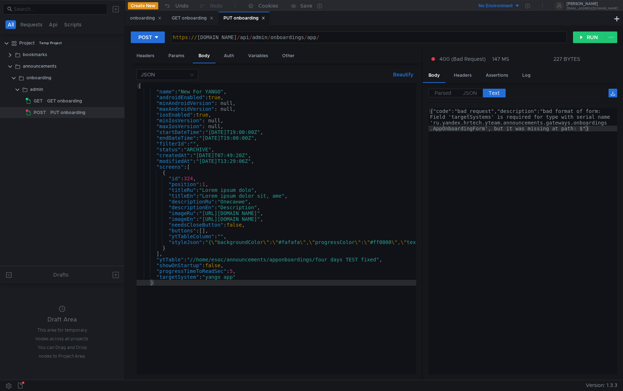
click at [205, 279] on div "{ "name" : "New_For_YANGO" , "androidEnabled" : true , "minAndroidVersion" : nu…" at bounding box center [543, 233] width 815 height 300
click at [263, 279] on div "{ "name" : "New_For_YANGO" , "androidEnabled" : true , "minAndroidVersion" : nu…" at bounding box center [543, 233] width 815 height 300
click at [195, 278] on div "{ "name" : "New_For_YANGO" , "androidEnabled" : true , "minAndroidVersion" : nu…" at bounding box center [543, 233] width 815 height 300
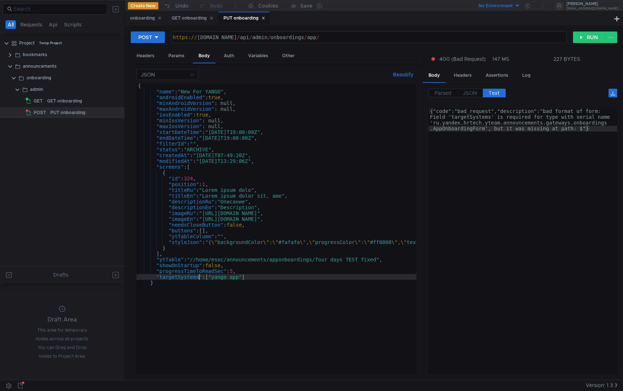
scroll to position [0, 4]
type textarea ""targetSystems": ["yango_app"]"
click at [588, 39] on button "RUN" at bounding box center [589, 37] width 32 height 12
click at [465, 93] on span "JSON" at bounding box center [470, 93] width 14 height 7
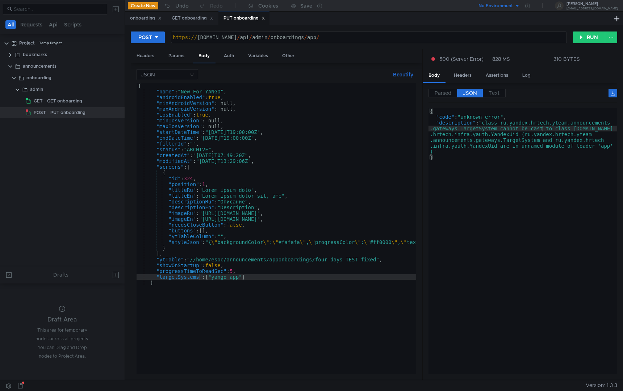
click at [542, 130] on div "{ "code" : "unknown_error" , "description" : "class ru.yandex.hrtech.yteam.anno…" at bounding box center [522, 247] width 189 height 278
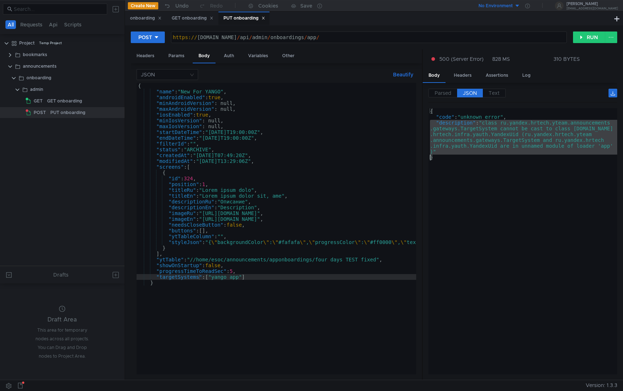
click at [539, 141] on div "{ "code" : "unknown_error" , "description" : "class ru.yandex.hrtech.yteam.anno…" at bounding box center [522, 247] width 189 height 278
type textarea ""description": "class ru.yandex.hrtech.yteam.announcements.gateways.TargetSyste…"
click at [539, 141] on div "{ "code" : "unknown_error" , "description" : "class ru.yandex.hrtech.yteam.anno…" at bounding box center [522, 247] width 189 height 278
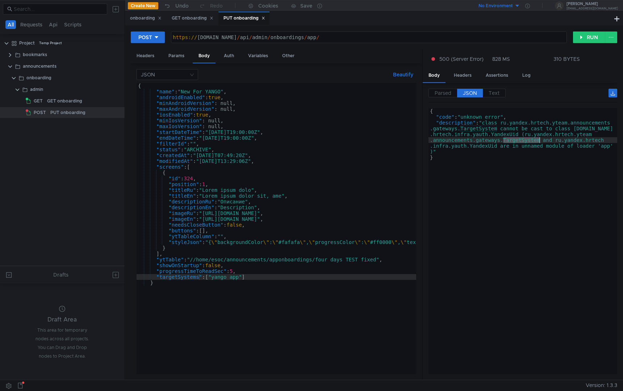
click at [539, 141] on div "{ "code" : "unknown_error" , "description" : "class ru.yandex.hrtech.yteam.anno…" at bounding box center [522, 247] width 189 height 278
click at [446, 92] on span "Parsed" at bounding box center [442, 93] width 17 height 7
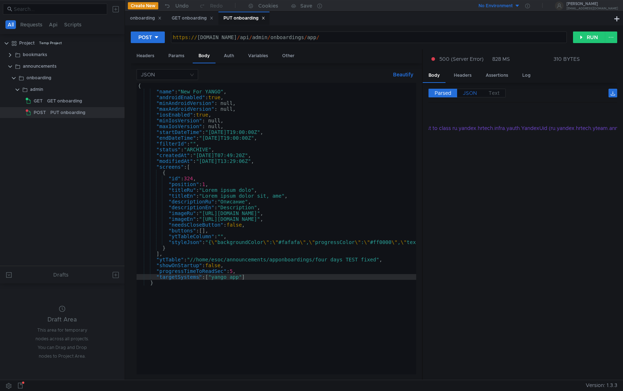
click at [466, 93] on span "JSON" at bounding box center [470, 93] width 14 height 7
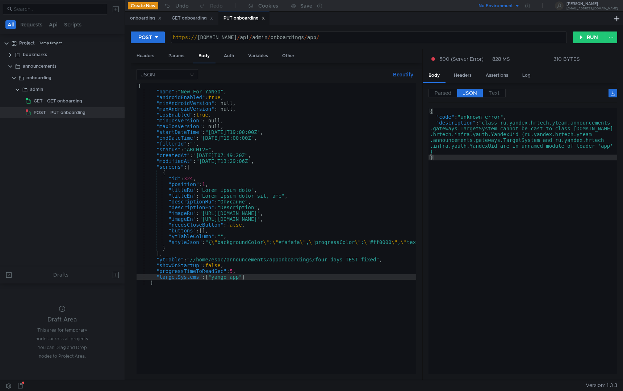
click at [184, 277] on div "{ "name" : "New_For_YANGO" , "androidEnabled" : true , "minAndroidVersion" : nu…" at bounding box center [543, 233] width 815 height 300
paste textarea "}"
click at [243, 292] on div "{ "name" : "New_For_YANGO" , "androidEnabled" : true , "minAndroidVersion" : nu…" at bounding box center [543, 233] width 815 height 300
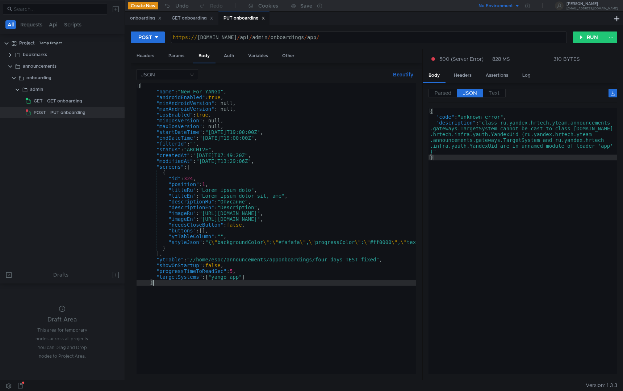
click at [241, 278] on div "{ "name" : "New_For_YANGO" , "androidEnabled" : true , "minAndroidVersion" : nu…" at bounding box center [543, 233] width 815 height 300
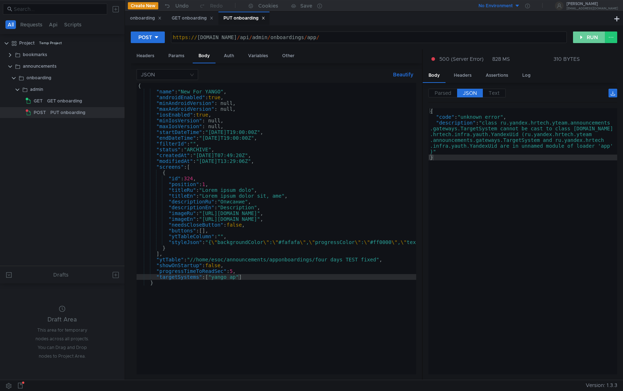
click at [588, 36] on button "RUN" at bounding box center [589, 37] width 32 height 12
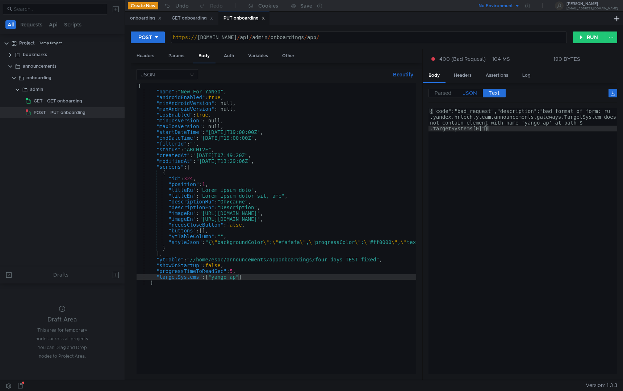
click at [467, 92] on span "JSON" at bounding box center [470, 93] width 14 height 7
click at [468, 96] on span "JSON" at bounding box center [470, 93] width 14 height 7
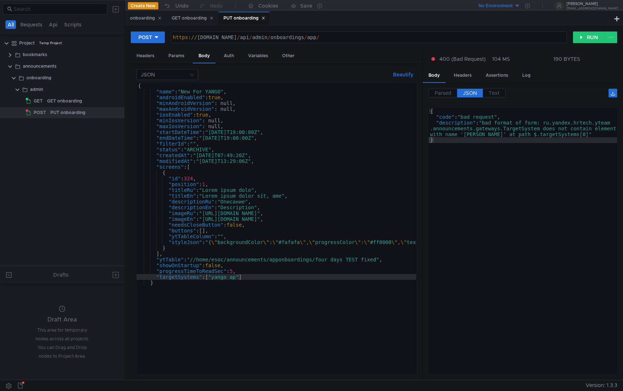
click at [238, 278] on div "{ "name" : "New_For_YANGO" , "androidEnabled" : true , "minAndroidVersion" : nu…" at bounding box center [543, 233] width 815 height 300
type textarea ""targetSystems": ["yango_app"]"
click at [586, 39] on button "RUN" at bounding box center [589, 37] width 32 height 12
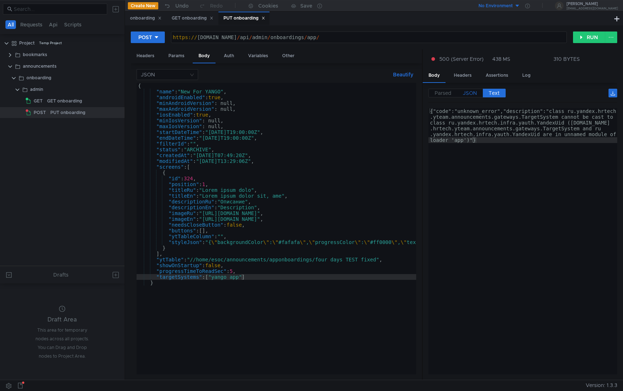
click at [467, 88] on div "Parsed JSON Text {} code : "unknown_error" description : "class ru.yandex.hrtec…" at bounding box center [519, 231] width 194 height 297
click at [467, 92] on span "JSON" at bounding box center [470, 93] width 14 height 7
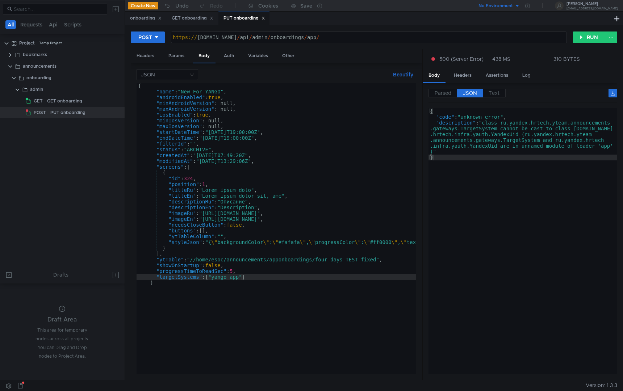
type textarea ""description": "class ru.yandex.hrtech.yteam.announcements.gateways.TargetSyste…"
click at [469, 130] on div "{ "code" : "unknown_error" , "description" : "class ru.yandex.hrtech.yteam.anno…" at bounding box center [522, 247] width 189 height 278
click at [477, 148] on div "{ "code" : "unknown_error" , "description" : "class ru.yandex.hrtech.yteam.anno…" at bounding box center [522, 247] width 189 height 278
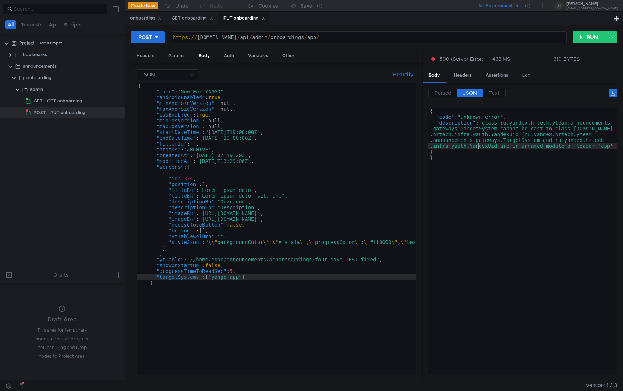
click at [476, 138] on div "{ "code" : "unknown_error" , "description" : "class ru.yandex.hrtech.yteam.anno…" at bounding box center [522, 247] width 189 height 278
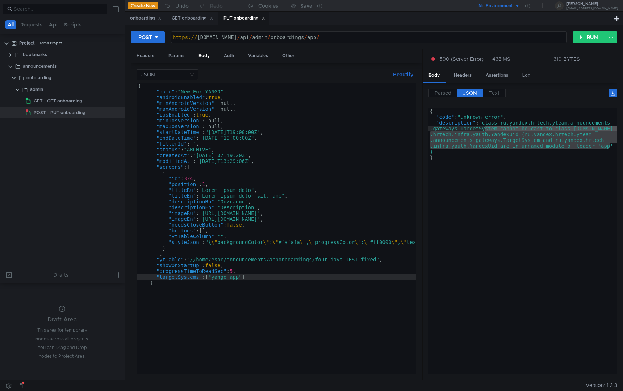
drag, startPoint x: 612, startPoint y: 143, endPoint x: 484, endPoint y: 126, distance: 129.0
click at [484, 126] on div "{ "code" : "unknown_error" , "description" : "class ru.yandex.hrtech.yteam.anno…" at bounding box center [522, 247] width 189 height 278
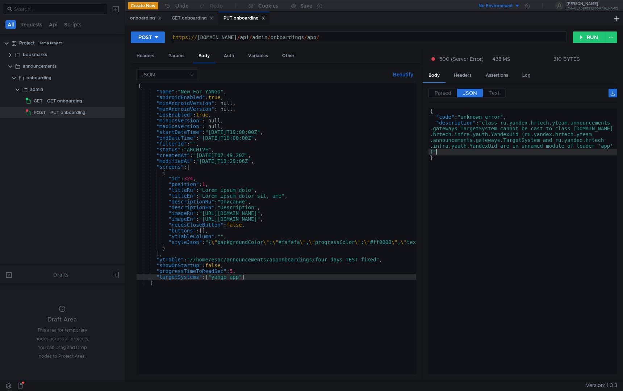
drag, startPoint x: 465, startPoint y: 154, endPoint x: 406, endPoint y: 99, distance: 80.7
click at [406, 99] on as-split "Headers Params Body Auth Variables Other JSON Beautify "targetSystems": ["yango…" at bounding box center [374, 214] width 486 height 331
type textarea "{ "code": "unknown_error","
drag, startPoint x: 476, startPoint y: 174, endPoint x: 393, endPoint y: 97, distance: 113.0
click at [393, 97] on as-split "Headers Params Body Auth Variables Other JSON Beautify "targetSystems": ["yango…" at bounding box center [374, 214] width 486 height 331
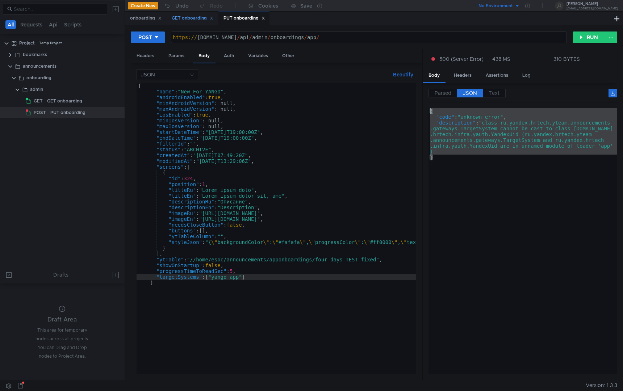
click at [193, 22] on div "GET onboarding" at bounding box center [193, 18] width 42 height 8
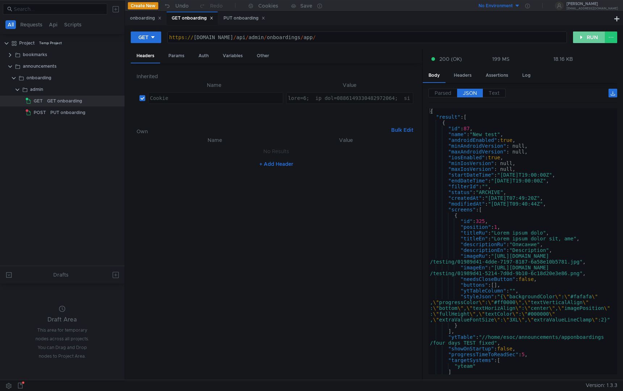
click at [585, 40] on button "RUN" at bounding box center [589, 37] width 32 height 12
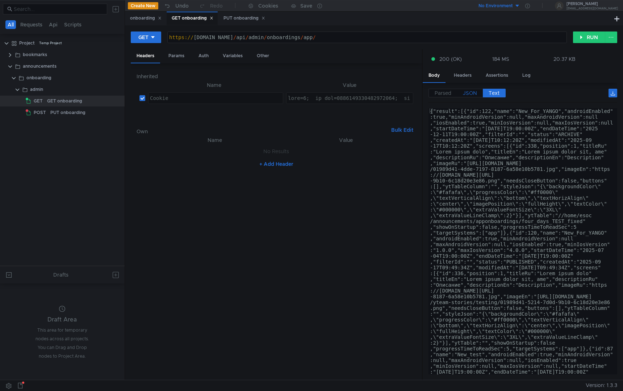
click at [467, 92] on span "JSON" at bounding box center [470, 93] width 14 height 7
click at [471, 93] on span "JSON" at bounding box center [470, 93] width 14 height 7
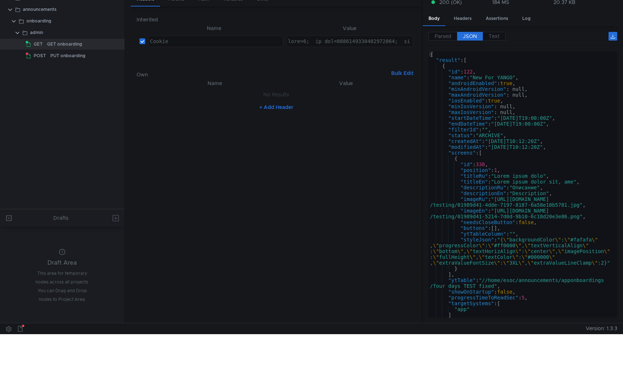
scroll to position [0, 0]
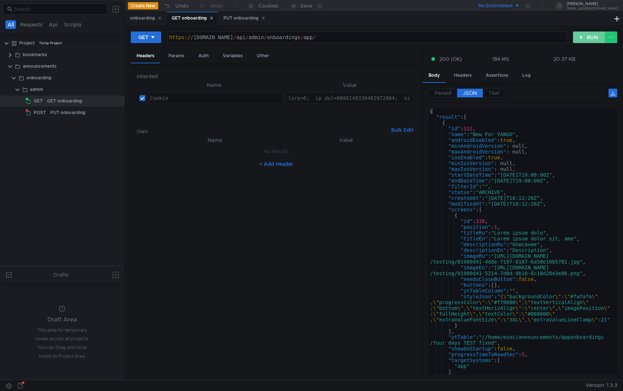
click at [580, 34] on button "RUN" at bounding box center [589, 37] width 32 height 12
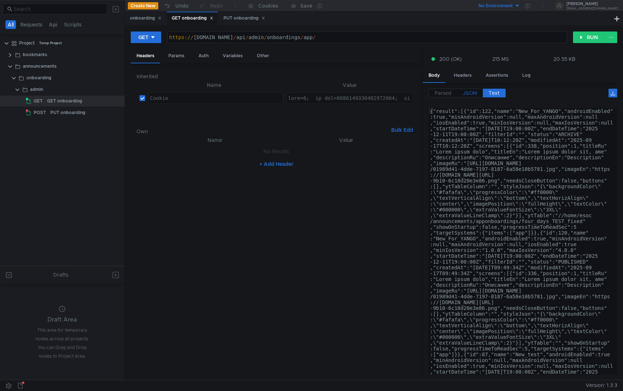
click at [467, 94] on span "JSON" at bounding box center [470, 93] width 14 height 7
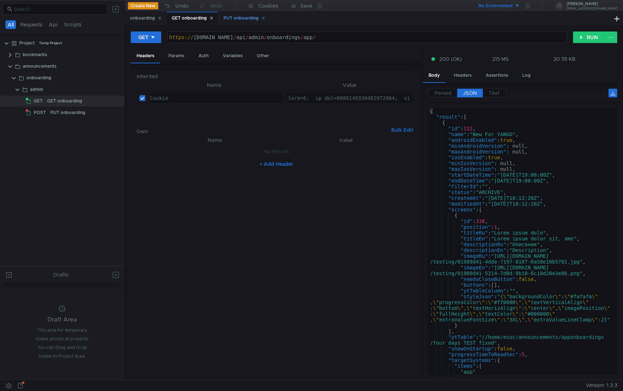
click at [245, 23] on div "PUT onboarding" at bounding box center [243, 18] width 51 height 13
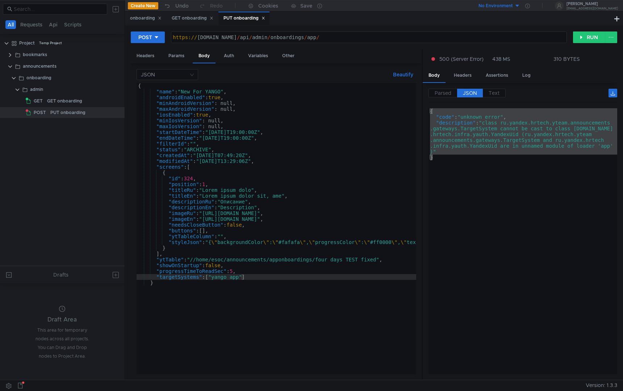
click at [235, 205] on div "{ "name" : "New_For_YANGO" , "androidEnabled" : true , "minAndroidVersion" : nu…" at bounding box center [543, 233] width 815 height 300
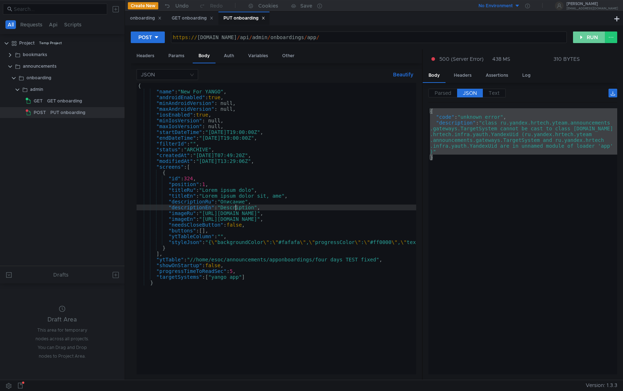
click at [582, 32] on button "RUN" at bounding box center [589, 37] width 32 height 12
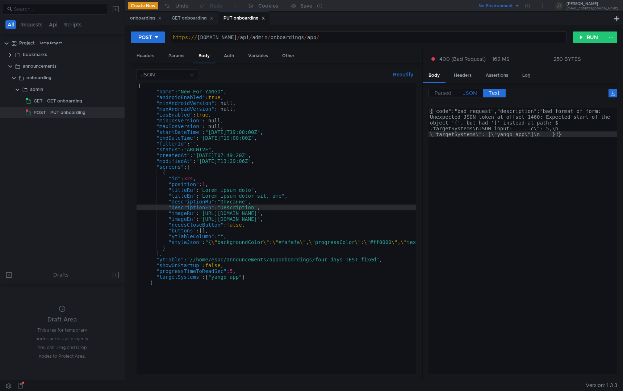
click at [471, 94] on span "JSON" at bounding box center [470, 93] width 14 height 7
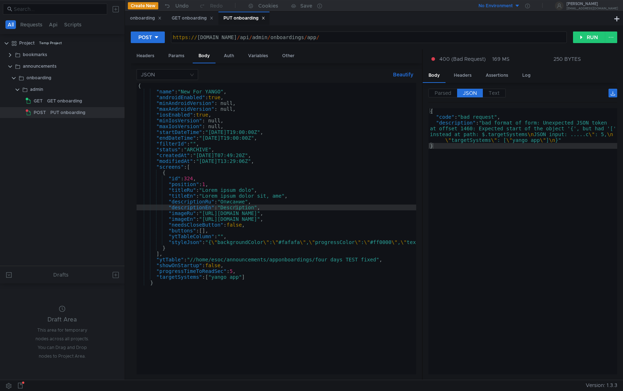
click at [207, 279] on div "{ "name" : "New_For_YANGO" , "androidEnabled" : true , "minAndroidVersion" : nu…" at bounding box center [543, 233] width 815 height 300
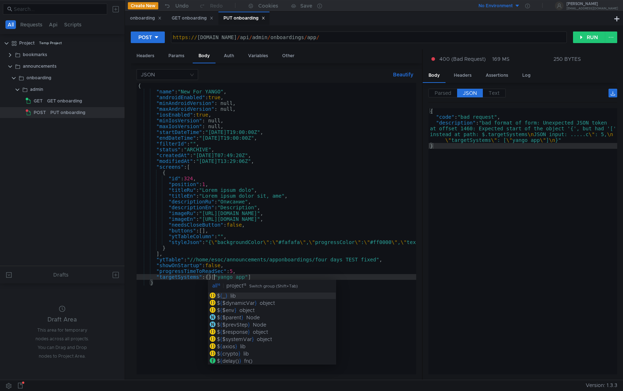
scroll to position [0, 5]
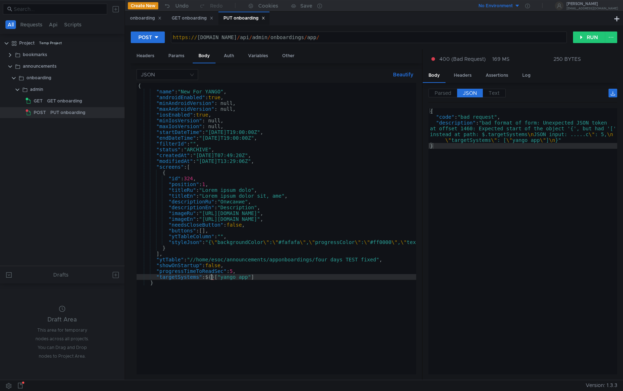
type textarea ""targetSystems": {}["yango_app"]"
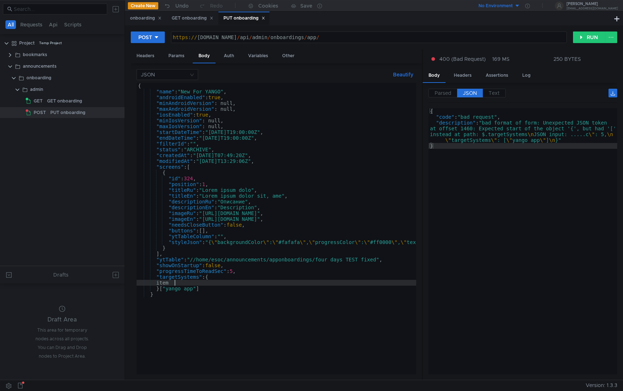
scroll to position [0, 3]
type textarea "i"
drag, startPoint x: 160, startPoint y: 291, endPoint x: 222, endPoint y: 291, distance: 61.9
click at [222, 291] on div "{ "name" : "New_For_YANGO" , "androidEnabled" : true , "minAndroidVersion" : nu…" at bounding box center [543, 233] width 815 height 300
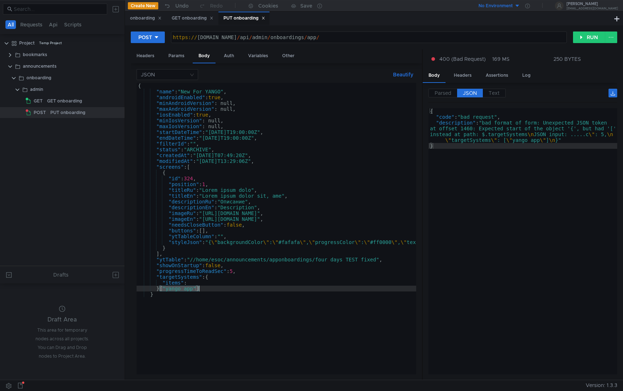
scroll to position [0, 1]
click at [214, 282] on div "{ "name" : "New_For_YANGO" , "androidEnabled" : true , "minAndroidVersion" : nu…" at bounding box center [543, 233] width 815 height 300
paste textarea "["yango_app"]"
click at [222, 294] on div "{ "name" : "New_For_YANGO" , "androidEnabled" : true , "minAndroidVersion" : nu…" at bounding box center [543, 233] width 815 height 300
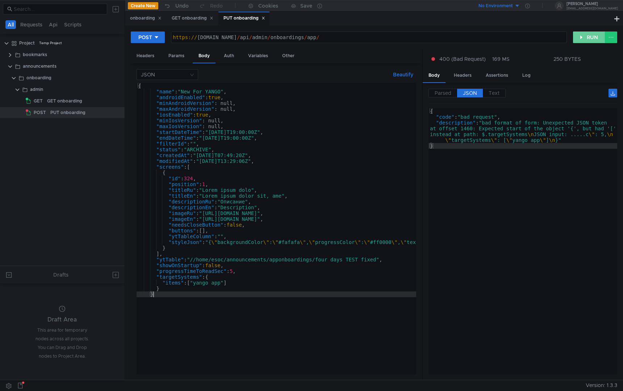
type textarea "}"
click at [584, 36] on button "RUN" at bounding box center [589, 37] width 32 height 12
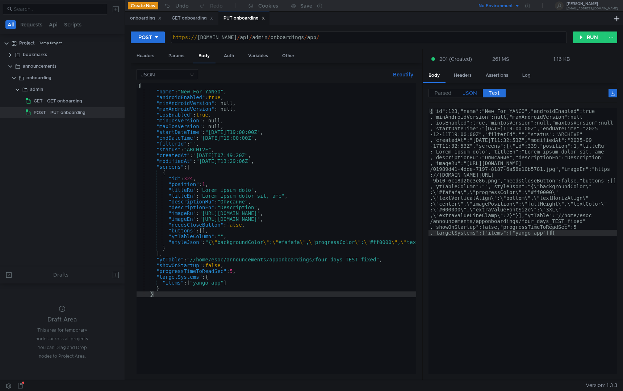
click at [467, 92] on span "JSON" at bounding box center [470, 93] width 14 height 7
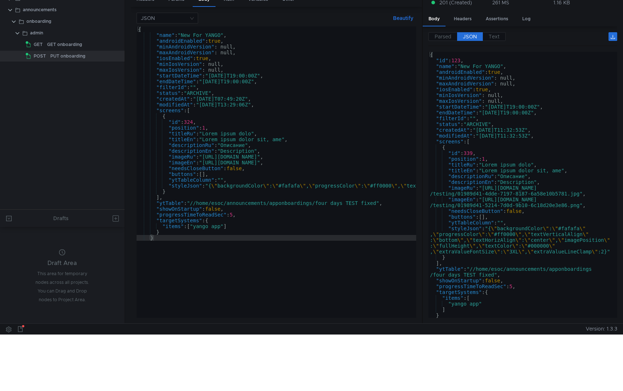
scroll to position [0, 0]
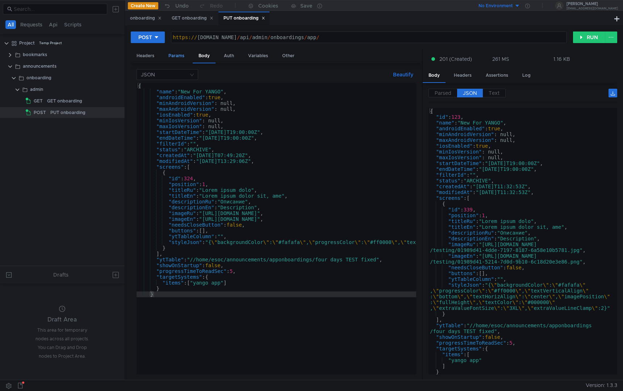
click at [174, 57] on div "Params" at bounding box center [177, 55] width 28 height 13
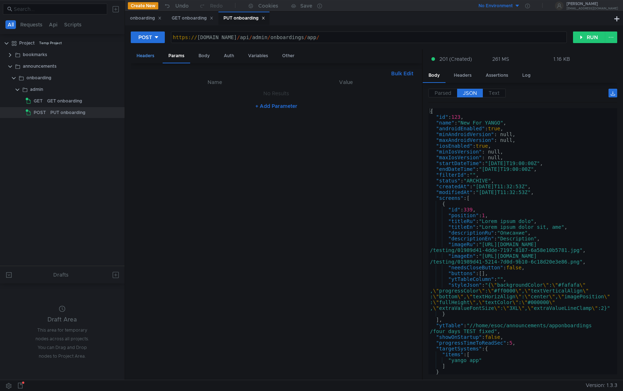
click at [149, 50] on div "Headers" at bounding box center [145, 55] width 29 height 13
click at [170, 59] on div "Params" at bounding box center [177, 55] width 28 height 13
click at [147, 59] on div "Headers" at bounding box center [145, 55] width 29 height 13
click at [175, 58] on div "Params" at bounding box center [177, 55] width 28 height 13
click at [199, 21] on div "GET onboarding" at bounding box center [193, 18] width 42 height 8
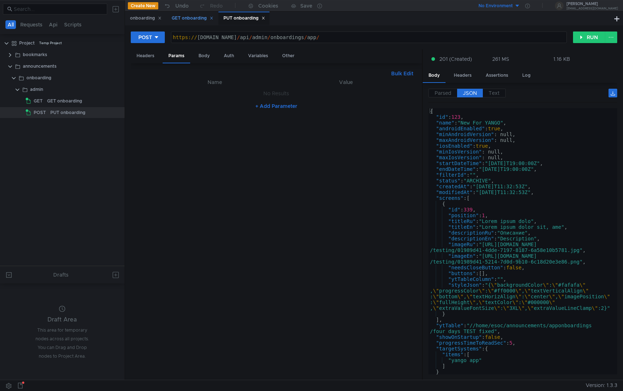
click at [199, 21] on div "GET onboarding" at bounding box center [193, 18] width 42 height 8
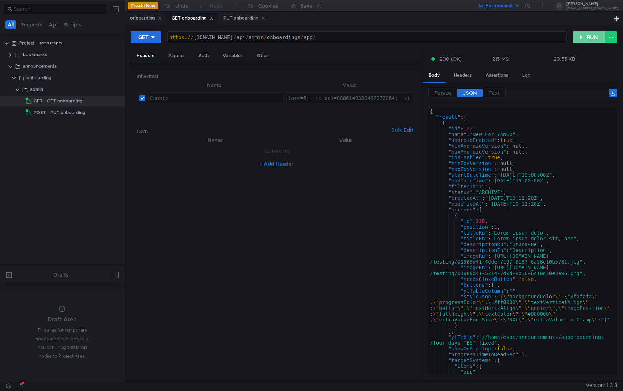
click at [583, 42] on button "RUN" at bounding box center [589, 37] width 32 height 12
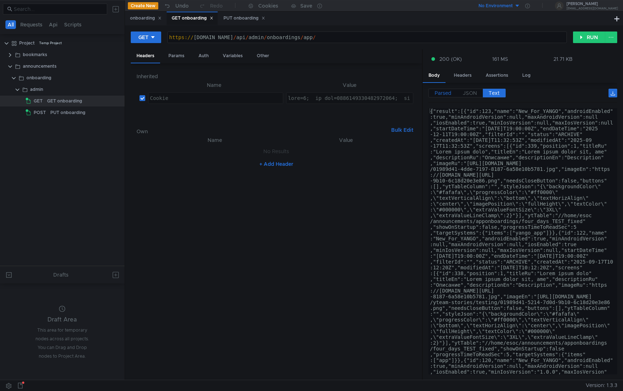
click at [445, 90] on span "Parsed" at bounding box center [442, 93] width 17 height 7
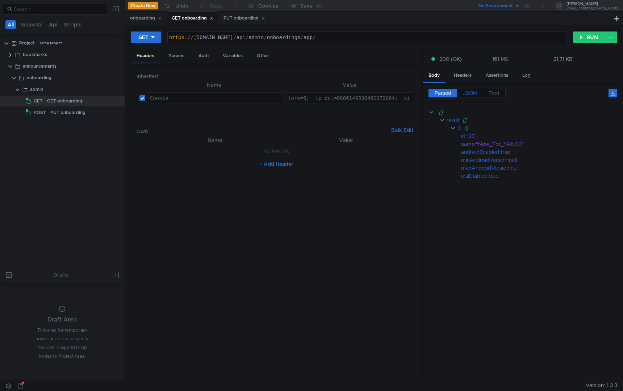
click at [459, 94] on label "JSON" at bounding box center [470, 93] width 26 height 9
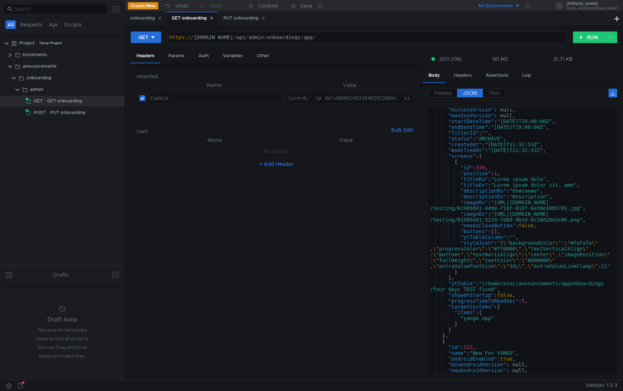
scroll to position [54, 0]
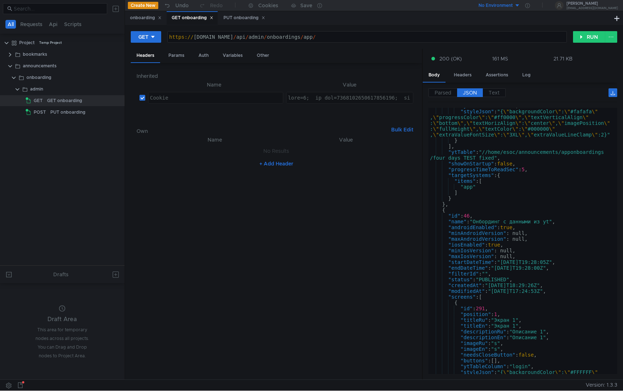
scroll to position [994, 0]
click at [83, 103] on div "GET onboarding" at bounding box center [75, 100] width 57 height 11
click at [581, 35] on button "RUN" at bounding box center [589, 37] width 32 height 12
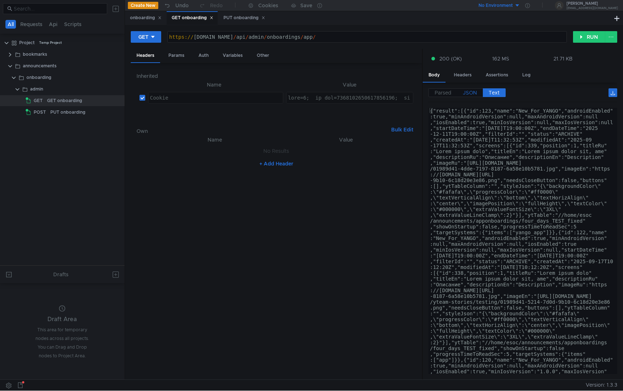
click at [470, 92] on span "JSON" at bounding box center [470, 92] width 14 height 7
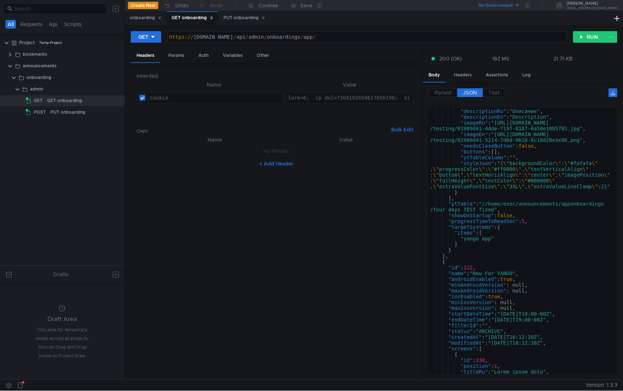
scroll to position [134, 0]
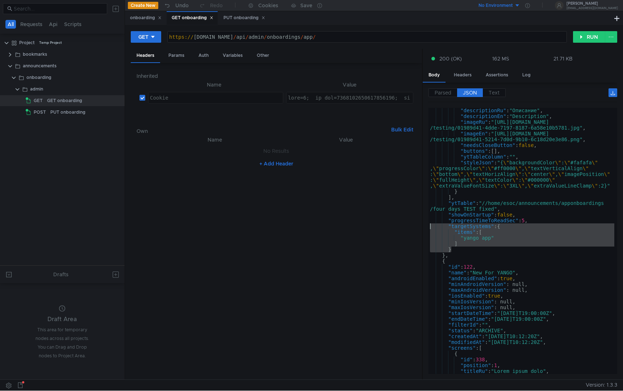
drag, startPoint x: 462, startPoint y: 252, endPoint x: 418, endPoint y: 226, distance: 50.6
